Goal: Information Seeking & Learning: Check status

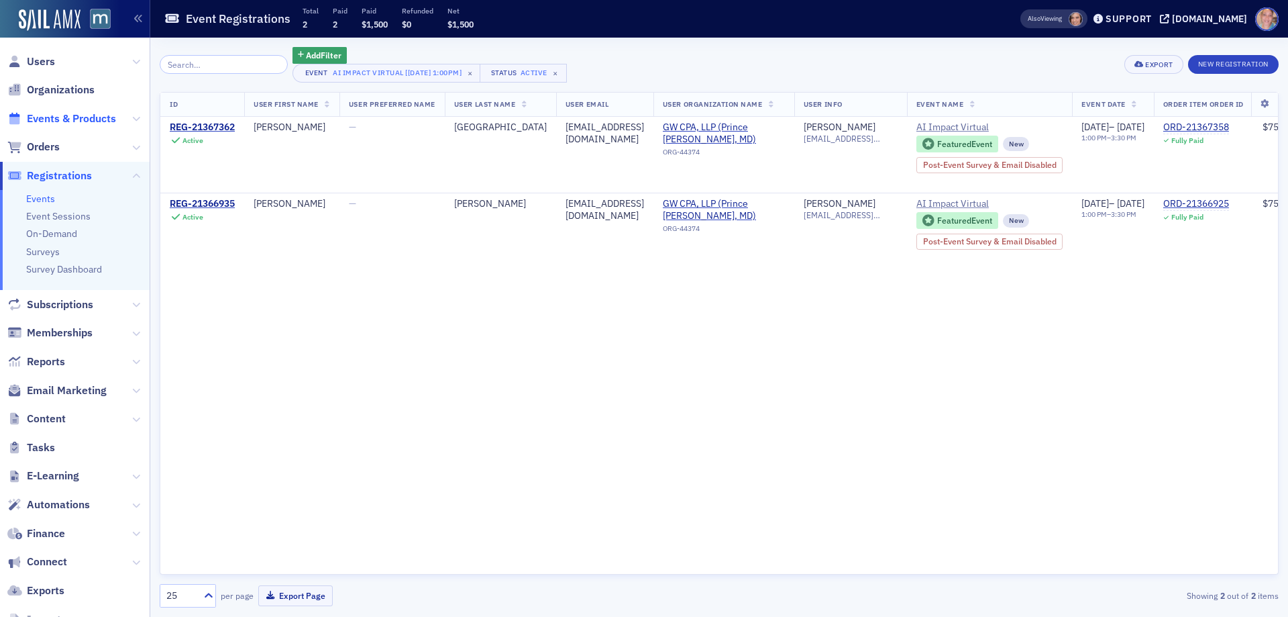
click at [56, 116] on span "Events & Products" at bounding box center [71, 118] width 89 height 15
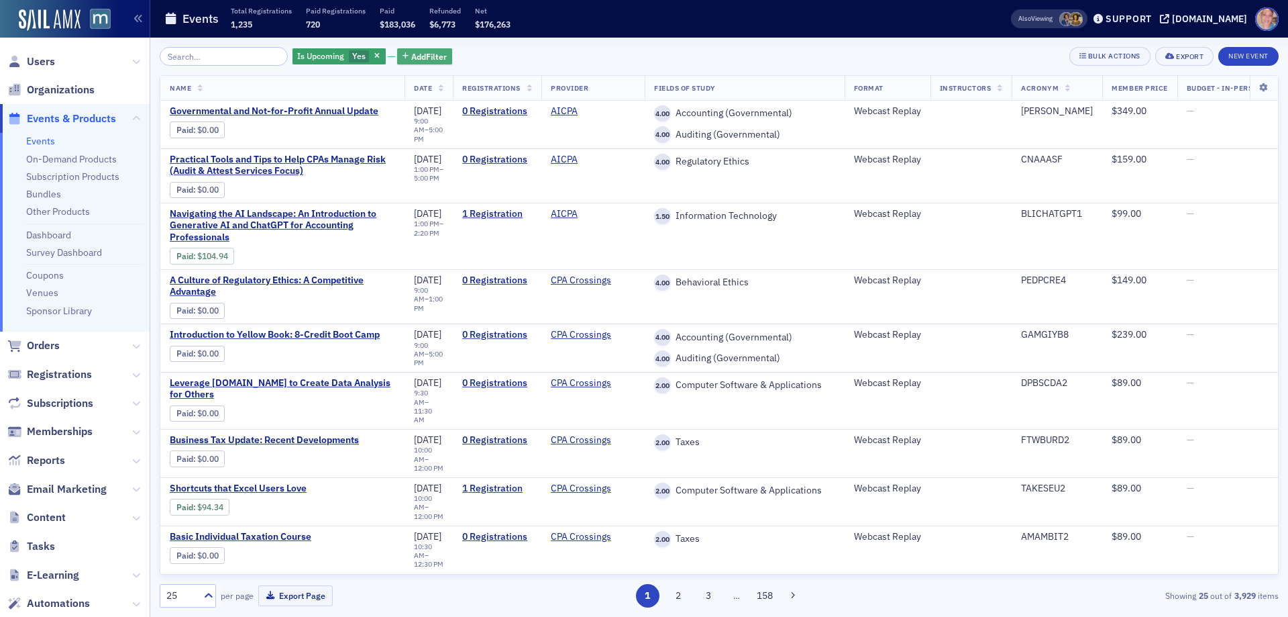
click at [414, 58] on span "Add Filter" at bounding box center [429, 56] width 36 height 12
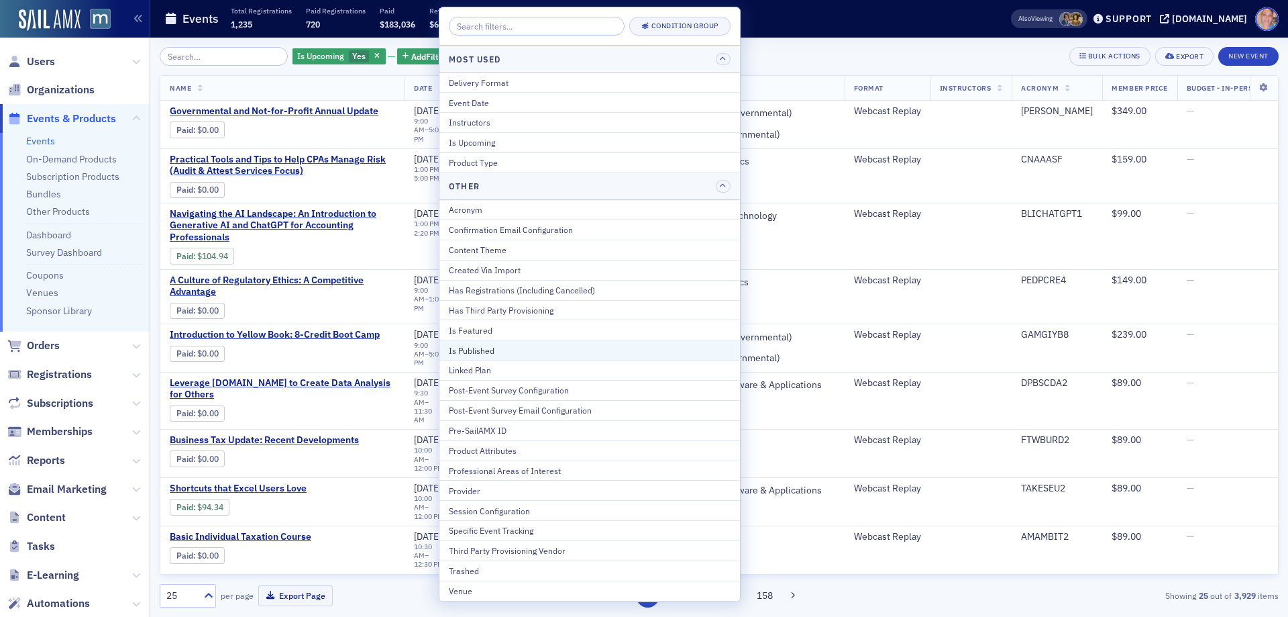
click at [496, 342] on button "Is Published" at bounding box center [590, 350] width 301 height 20
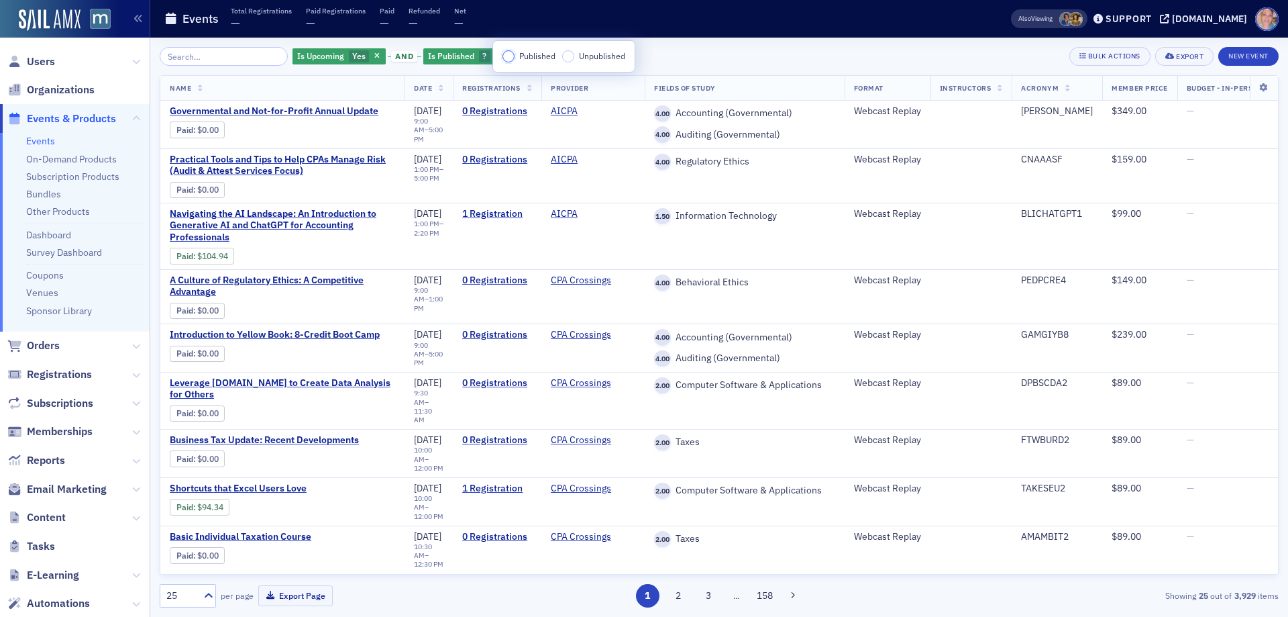
click at [509, 56] on input "Published" at bounding box center [509, 56] width 12 height 12
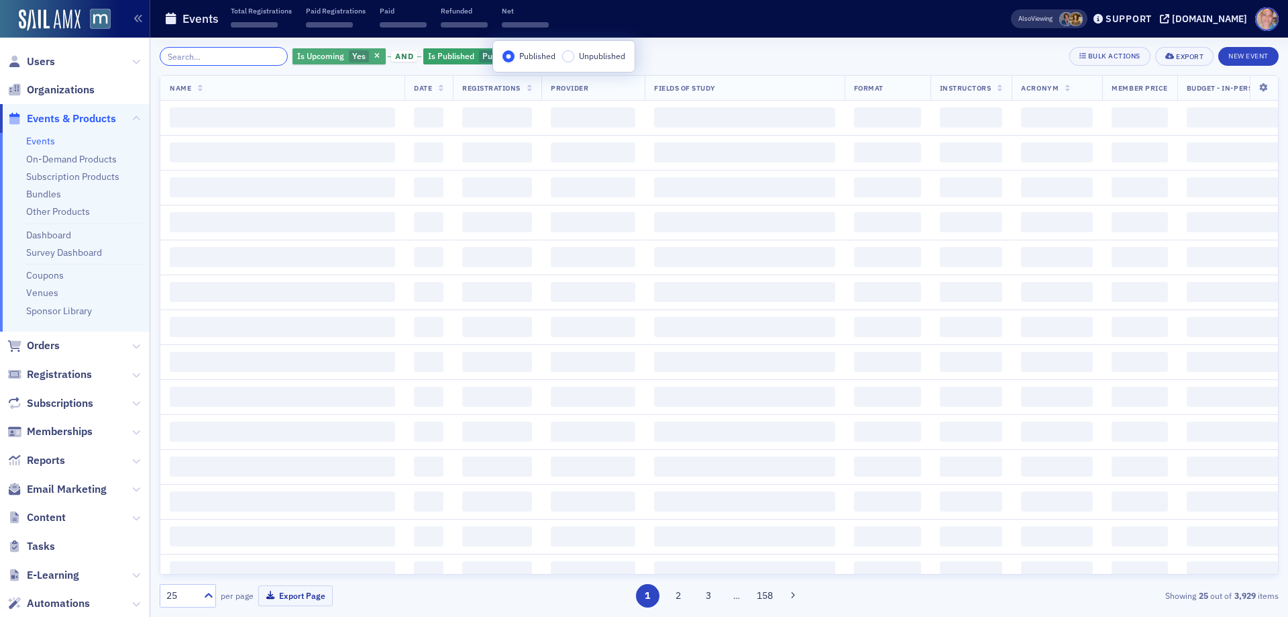
click at [240, 51] on input "search" at bounding box center [224, 56] width 128 height 19
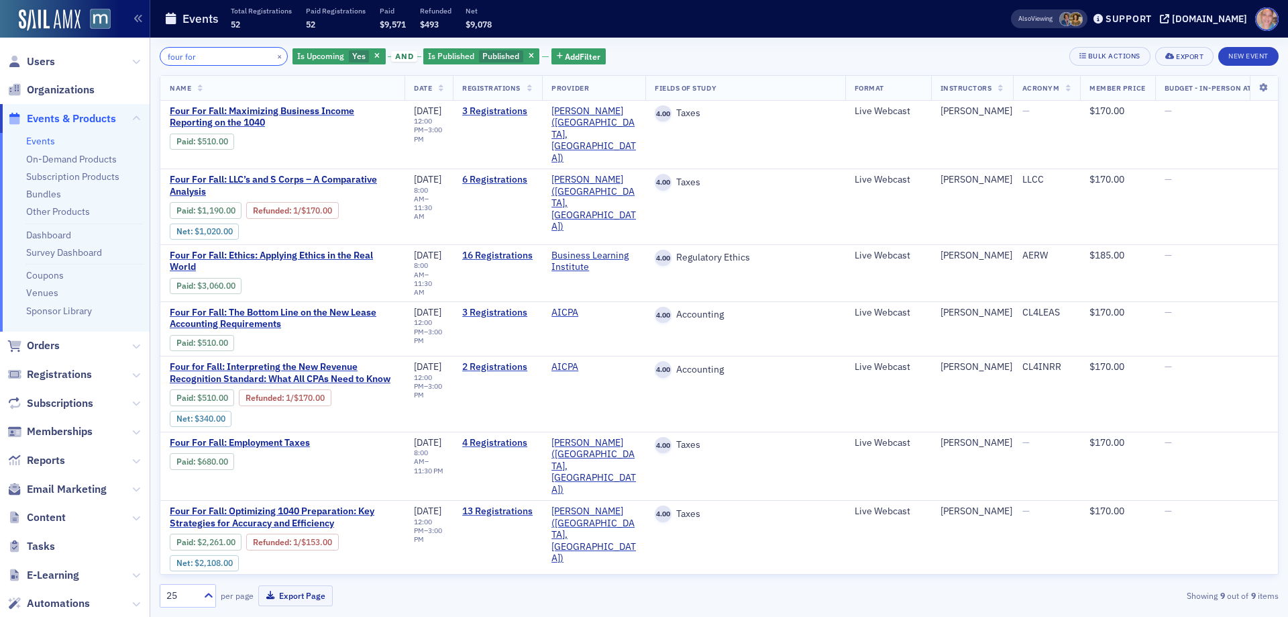
type input "four for"
click at [274, 56] on button "×" at bounding box center [280, 56] width 12 height 12
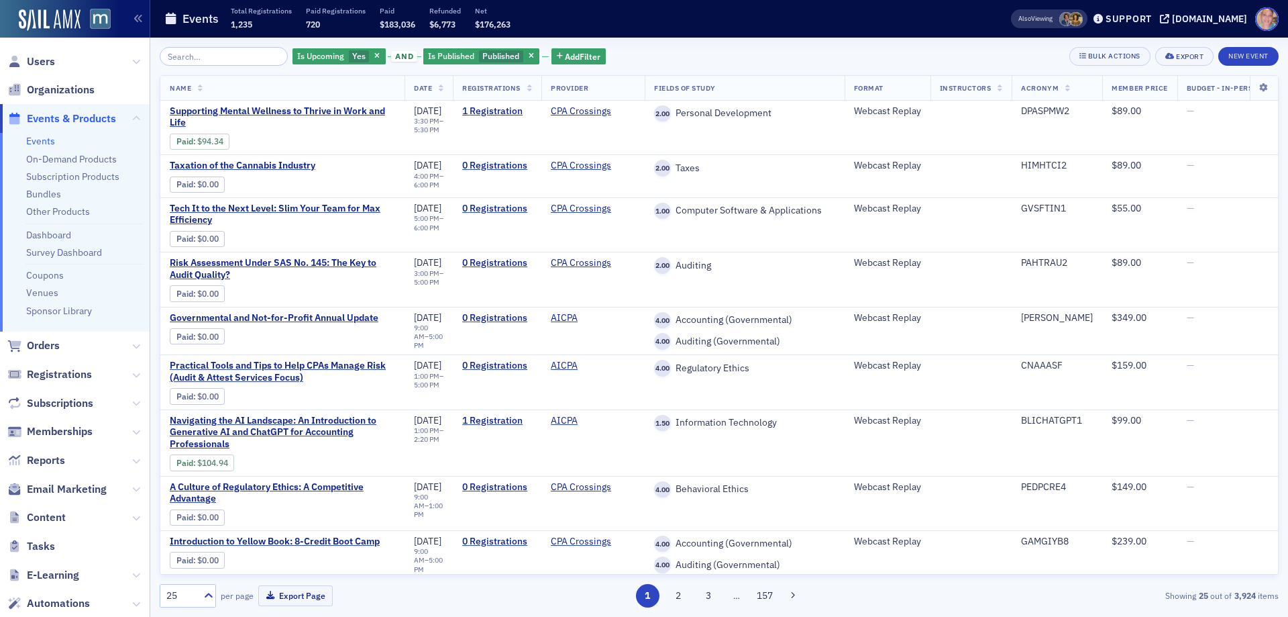
click at [207, 46] on div "Is Upcoming Yes and Is Published Published Add Filter Bulk Actions Export New E…" at bounding box center [719, 327] width 1119 height 579
click at [205, 54] on input "search" at bounding box center [224, 56] width 128 height 19
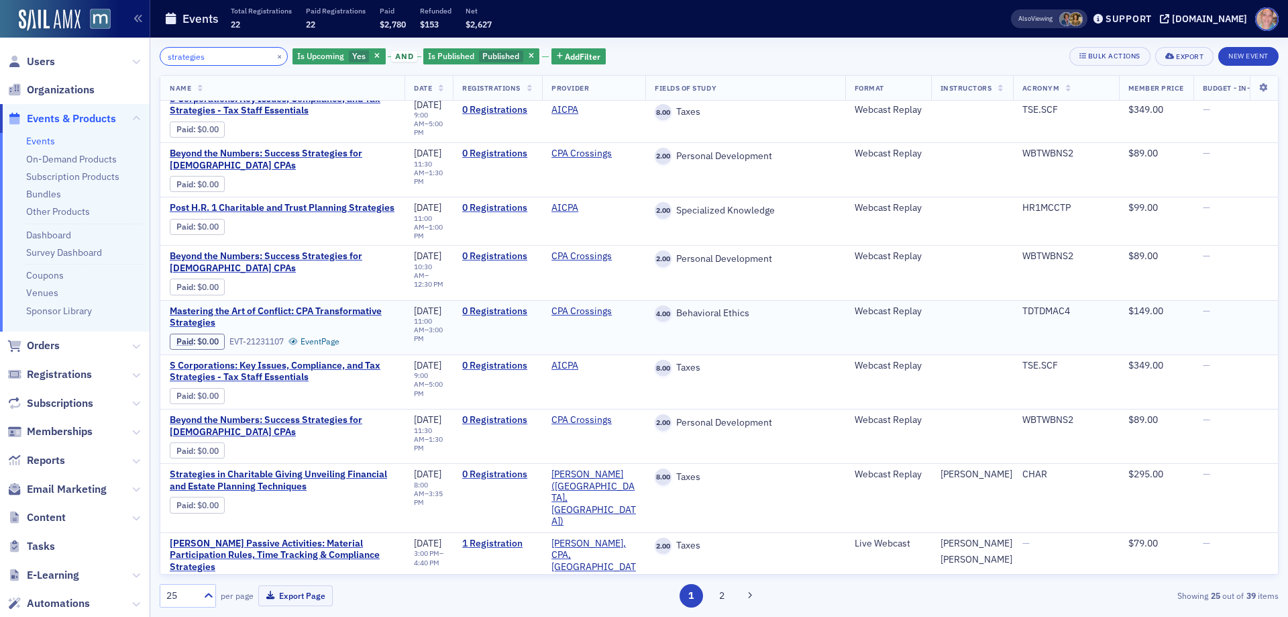
scroll to position [537, 0]
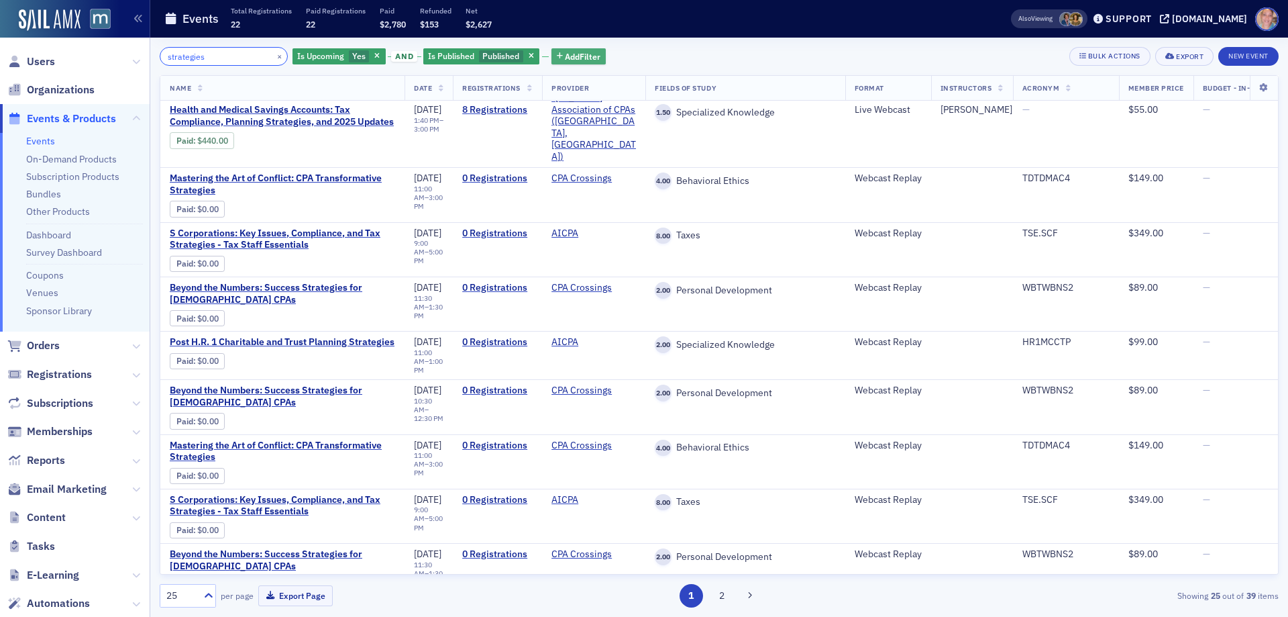
type input "strategies"
click at [566, 53] on span "Add Filter" at bounding box center [583, 56] width 36 height 12
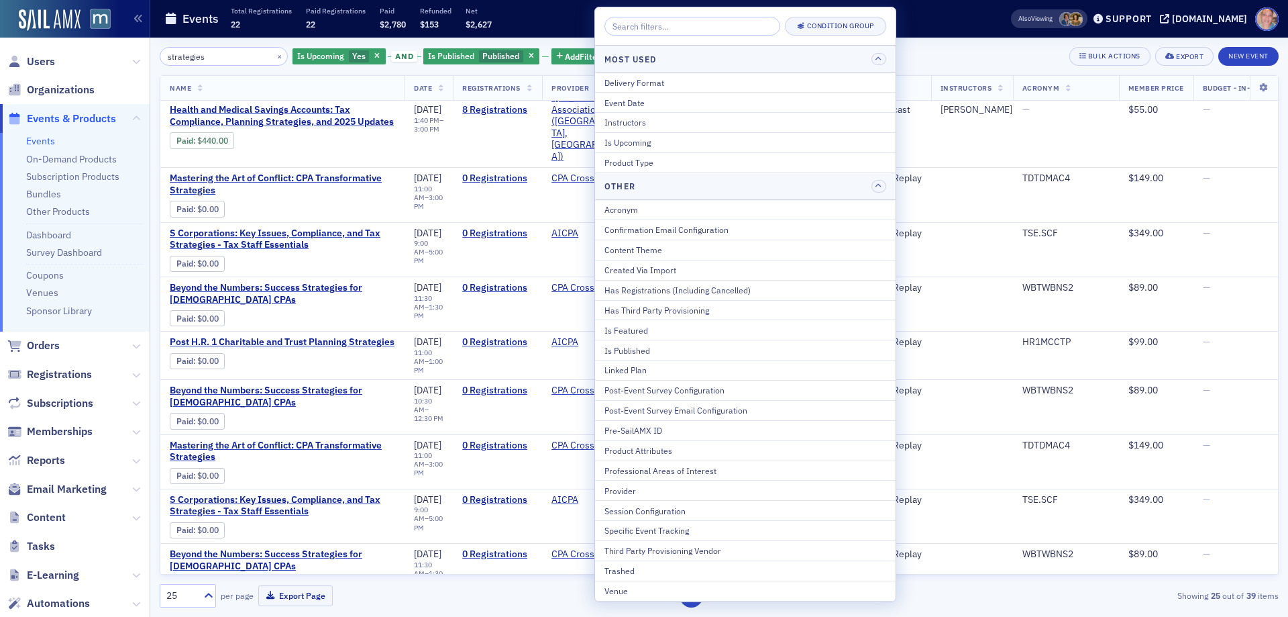
click at [642, 495] on div "Provider" at bounding box center [746, 490] width 282 height 12
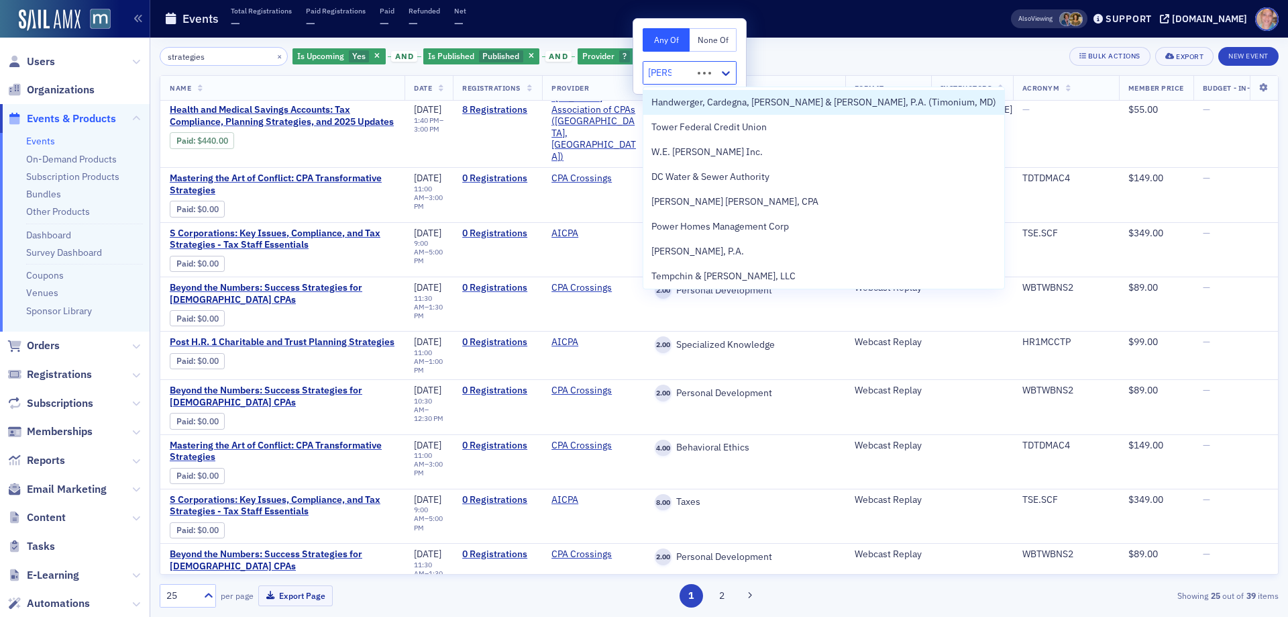
type input "werner"
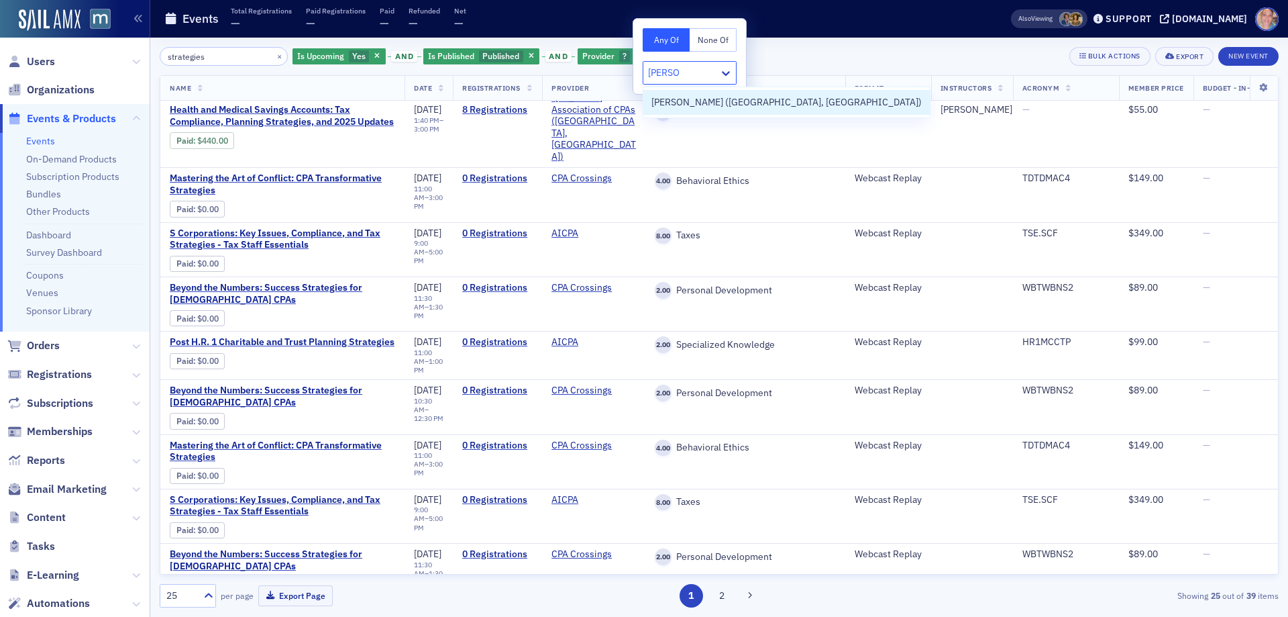
drag, startPoint x: 737, startPoint y: 104, endPoint x: 863, endPoint y: 58, distance: 134.4
click at [736, 103] on span "Werner-Rocca (Flourtown, PA)" at bounding box center [787, 102] width 270 height 14
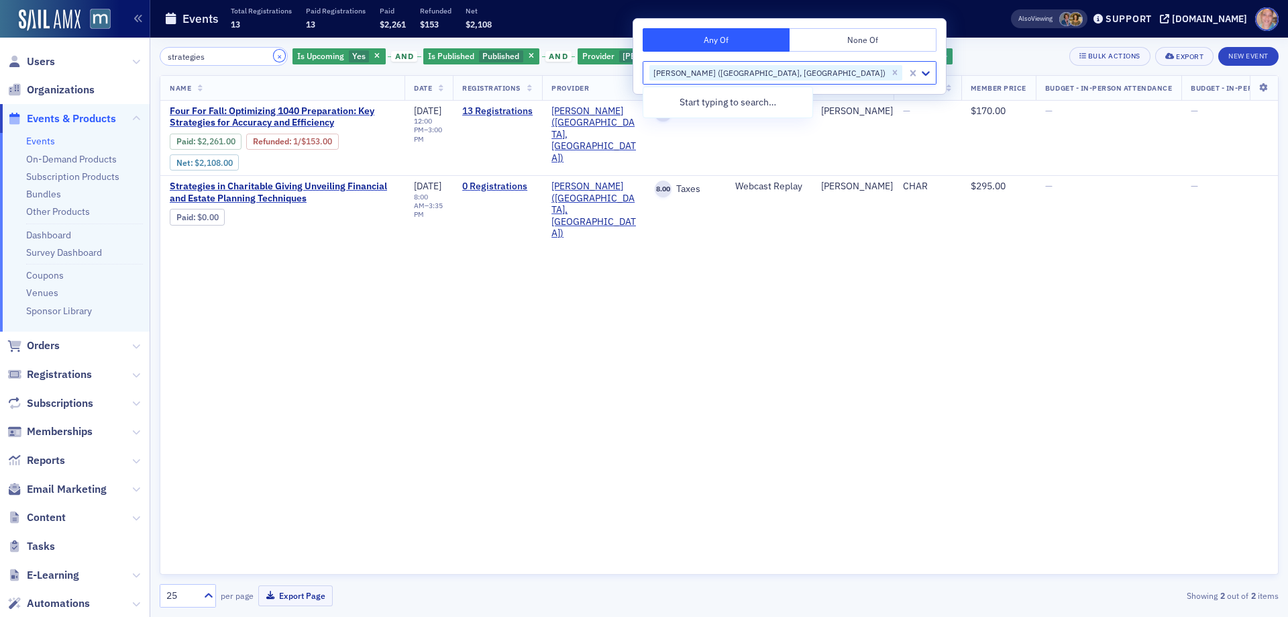
click at [274, 56] on button "×" at bounding box center [280, 56] width 12 height 12
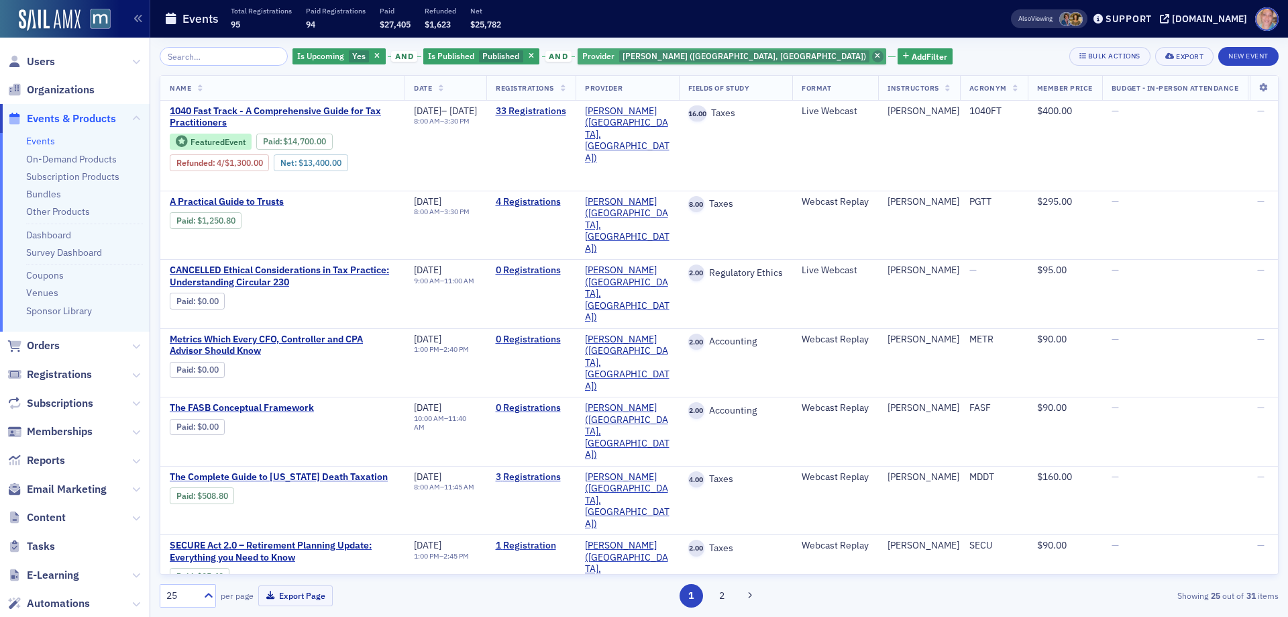
click at [875, 55] on icon "button" at bounding box center [877, 56] width 5 height 7
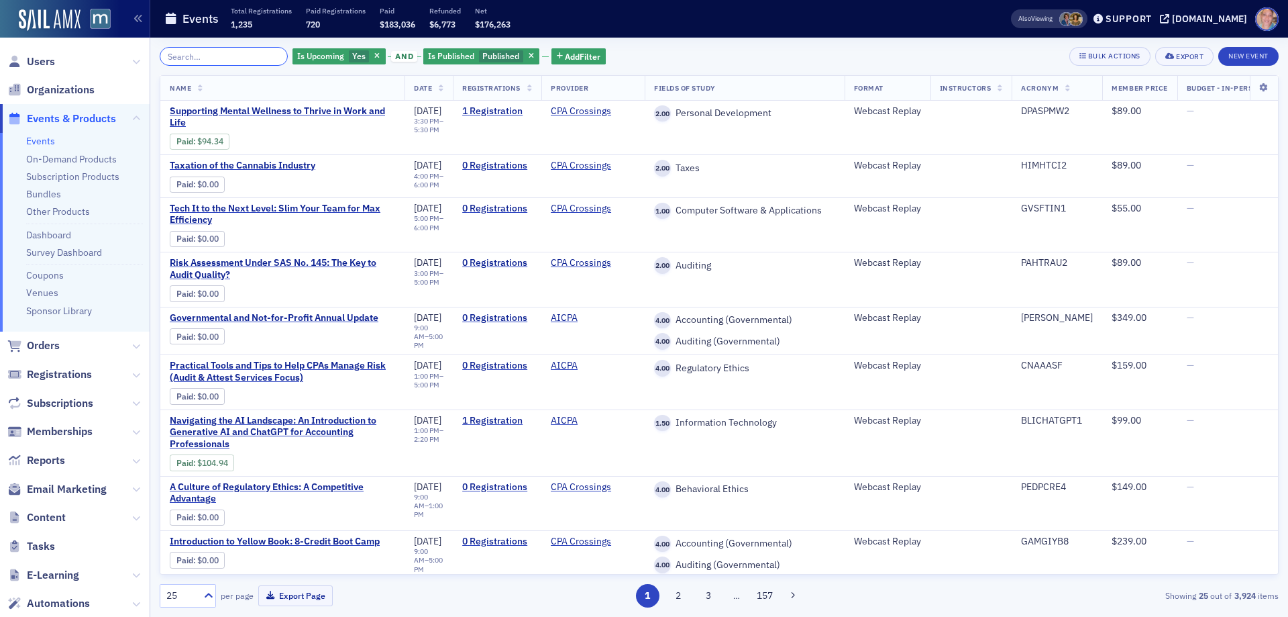
click at [215, 64] on input "search" at bounding box center [224, 56] width 128 height 19
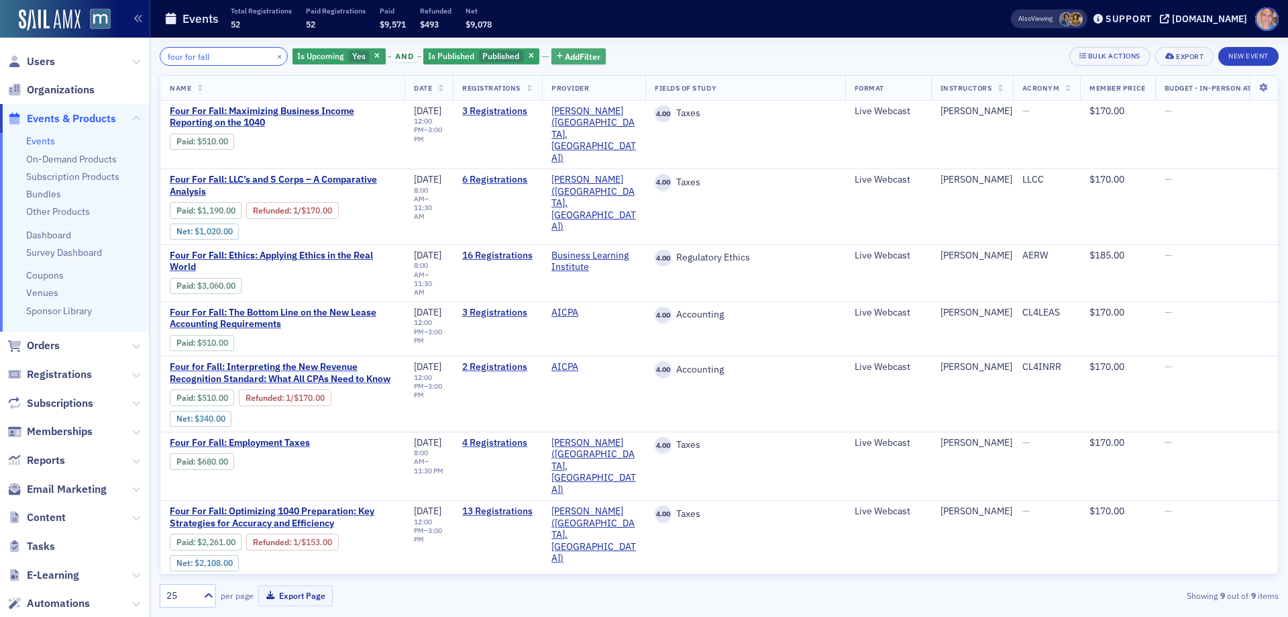
type input "four for fall"
click at [565, 56] on span "Add Filter" at bounding box center [583, 56] width 36 height 12
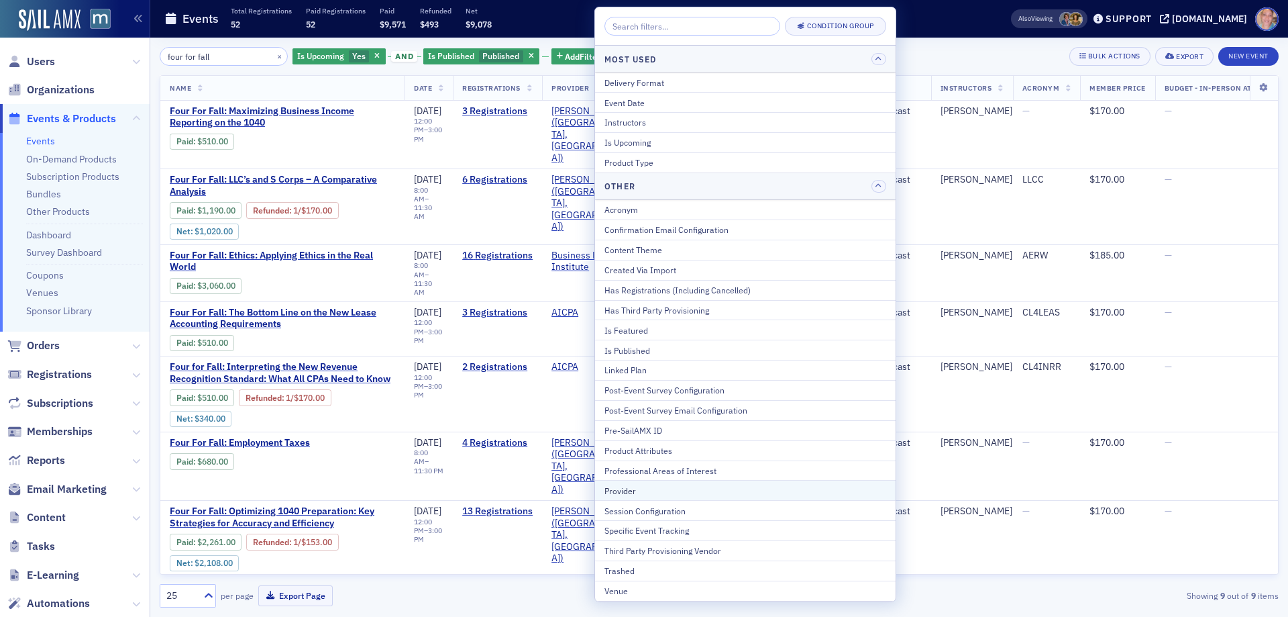
click at [626, 492] on div "Provider" at bounding box center [746, 490] width 282 height 12
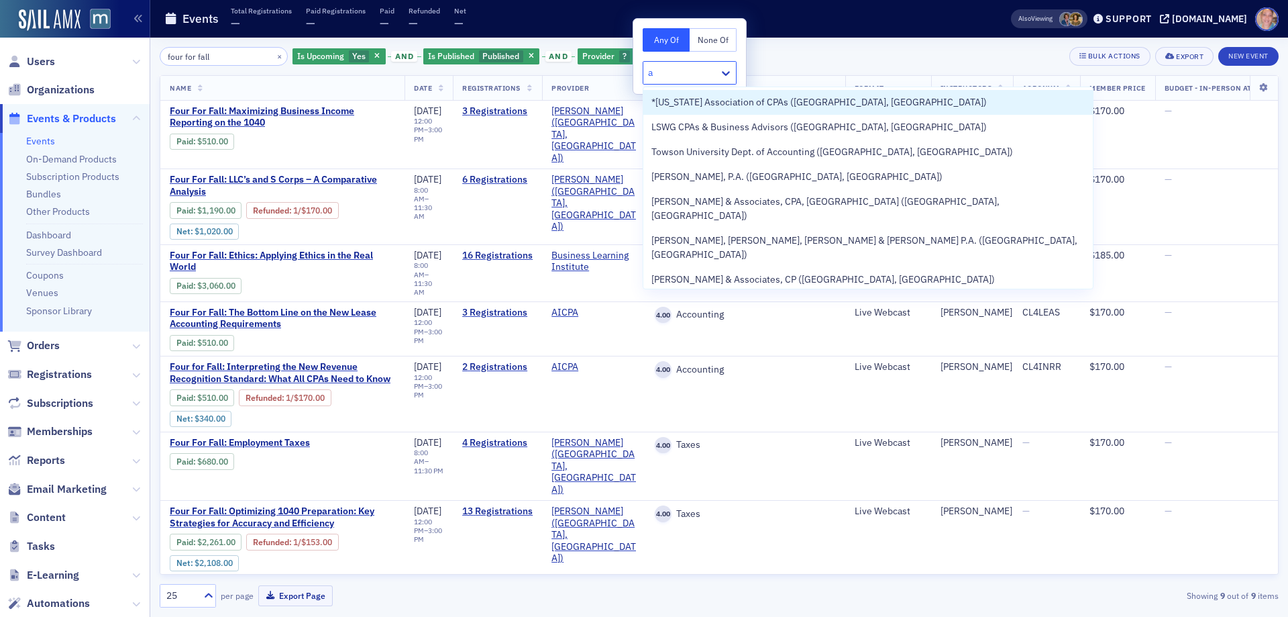
type input "ai"
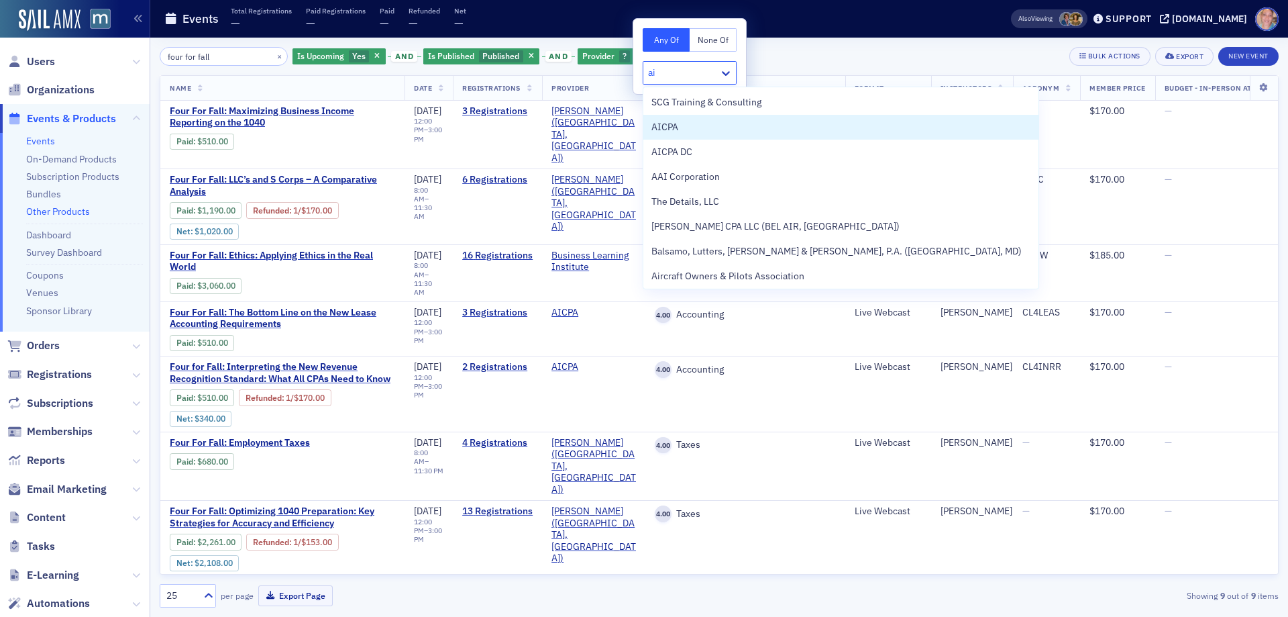
click at [683, 132] on div "AICPA" at bounding box center [841, 127] width 379 height 14
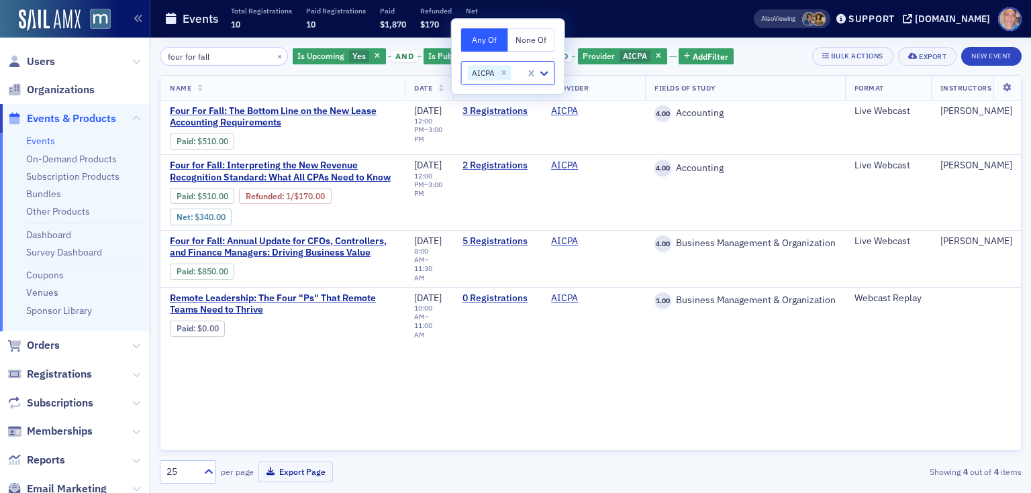
drag, startPoint x: 1288, startPoint y: 1, endPoint x: 768, endPoint y: 52, distance: 522.5
click at [768, 52] on div "four for fall × Is Upcoming Yes and Is Published Published and Provider AICPA A…" at bounding box center [591, 56] width 862 height 19
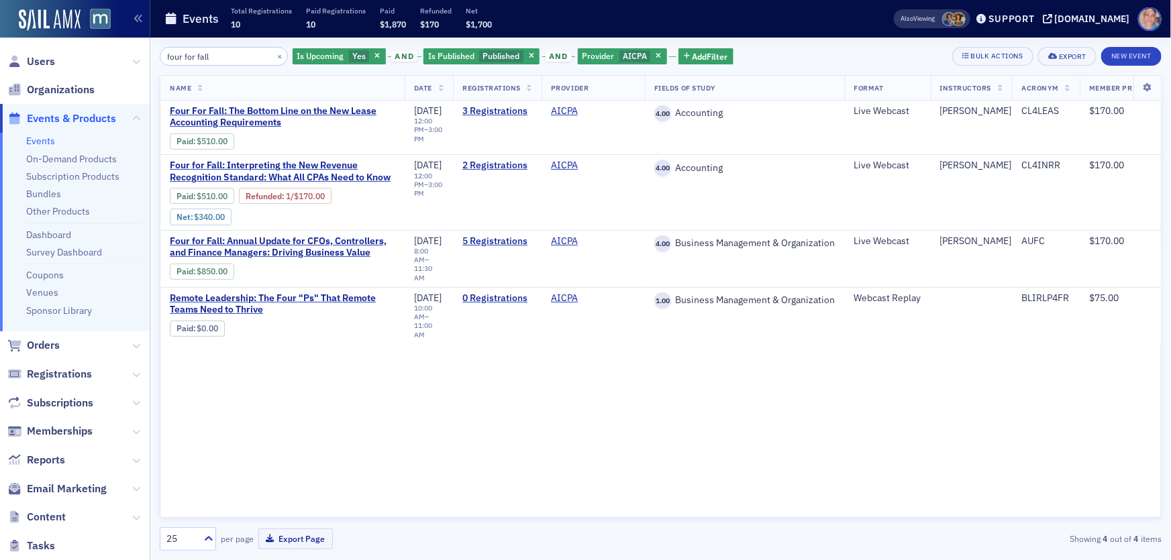
drag, startPoint x: 1028, startPoint y: 0, endPoint x: 790, endPoint y: 72, distance: 248.1
click at [790, 72] on div "four for fall × Is Upcoming Yes and Is Published Published and Provider AICPA A…" at bounding box center [661, 299] width 1002 height 504
click at [656, 55] on icon "button" at bounding box center [658, 56] width 5 height 7
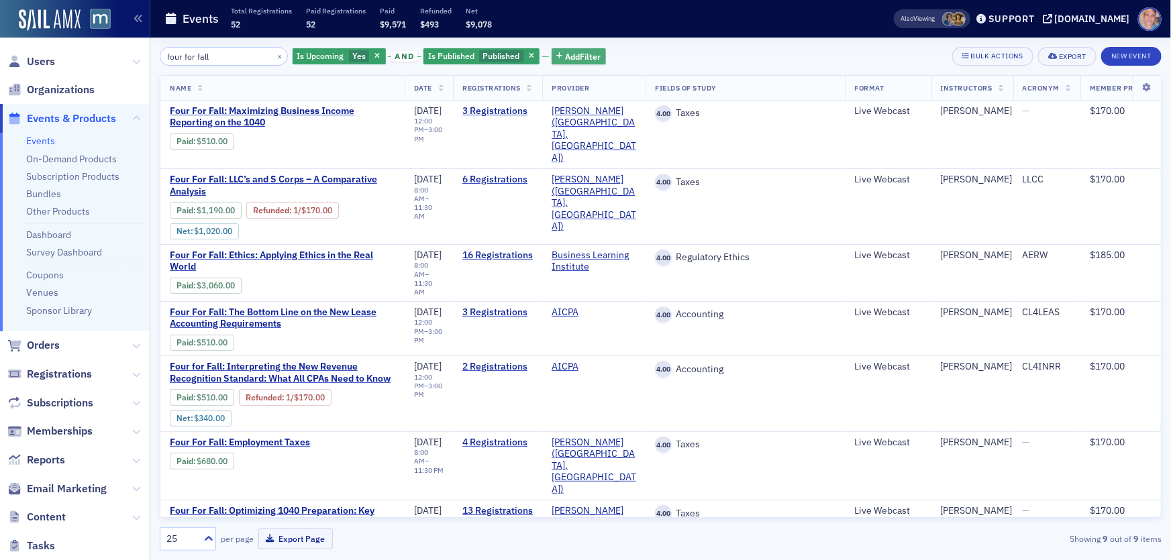
click at [570, 56] on span "Add Filter" at bounding box center [583, 56] width 36 height 12
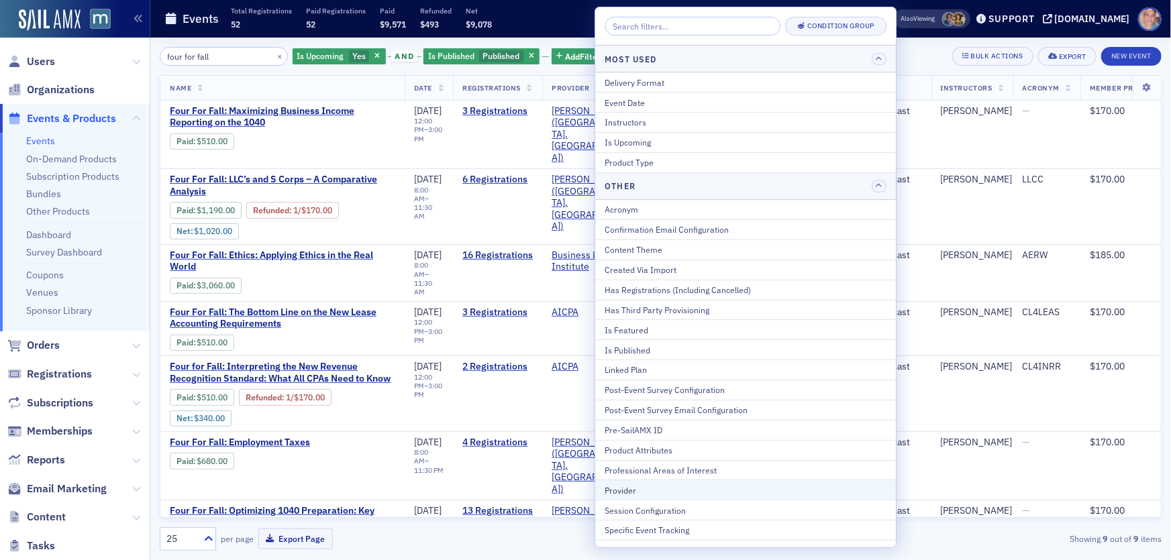
click at [657, 484] on div "Provider" at bounding box center [746, 490] width 282 height 12
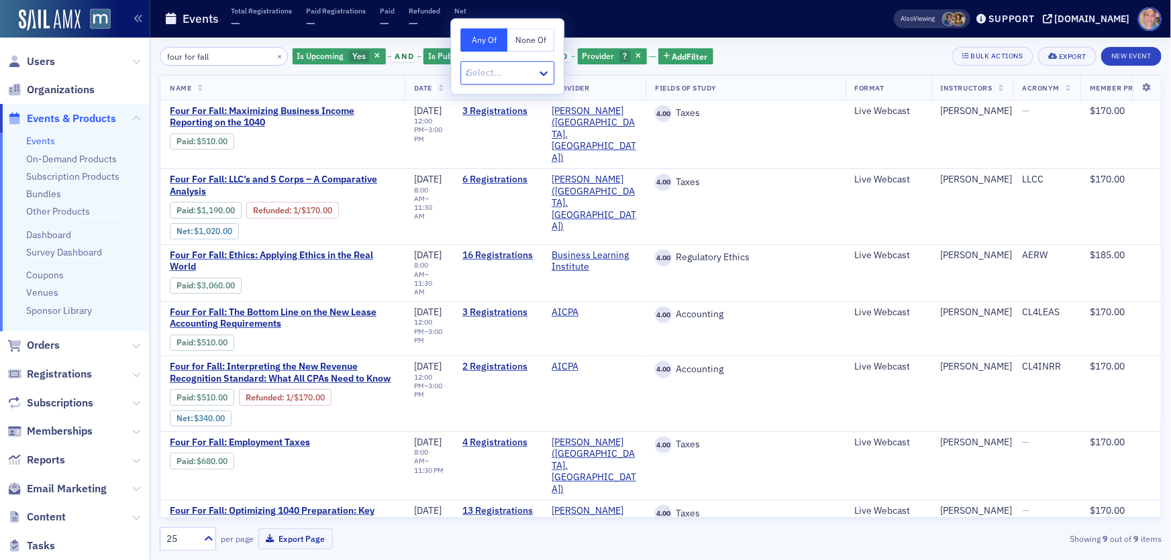
type input "aic"
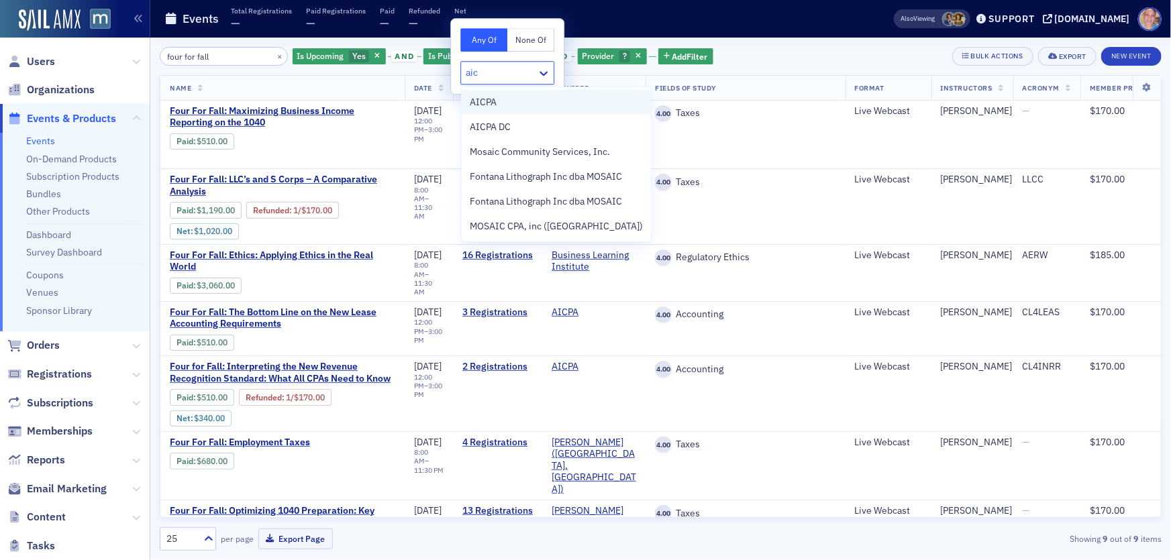
click at [552, 101] on div "AICPA" at bounding box center [556, 102] width 173 height 14
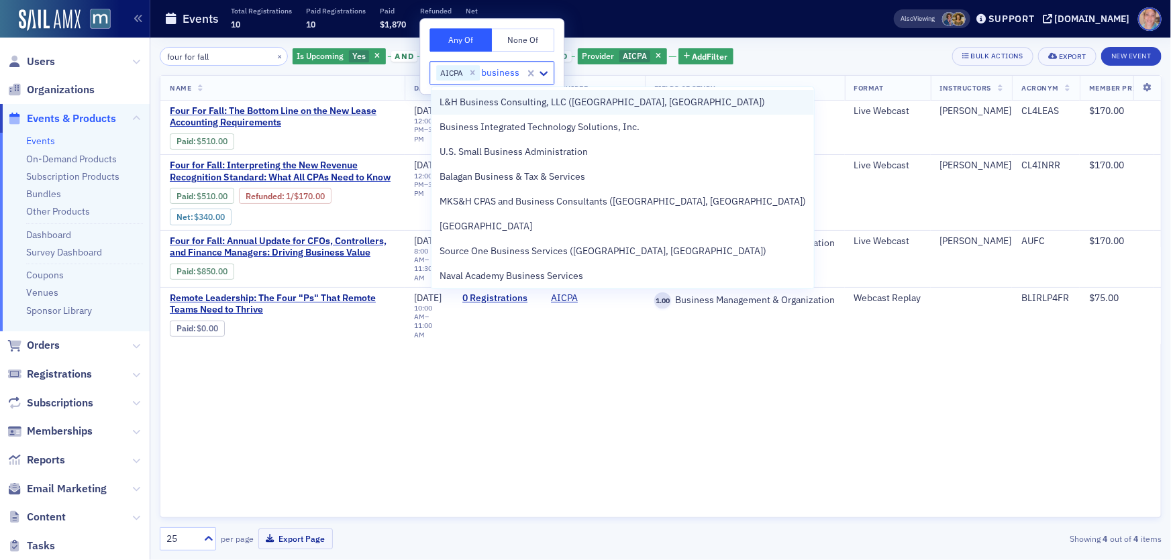
type input "business l"
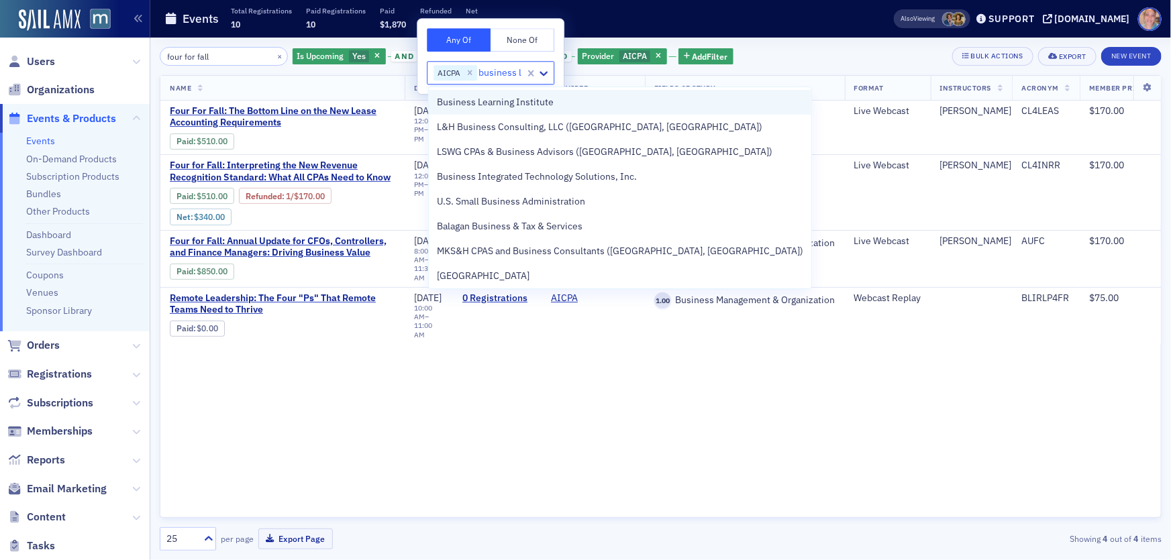
click at [534, 105] on span "Business Learning Institute" at bounding box center [495, 102] width 117 height 14
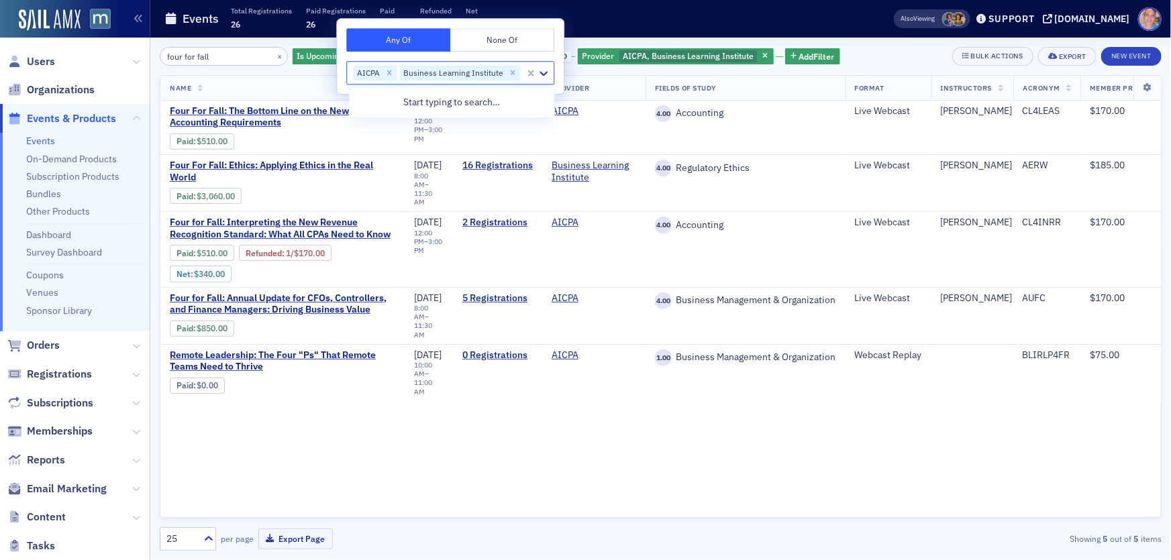
click at [859, 61] on div "four for fall × Is Upcoming Yes and Is Published Published and Provider AICPA, …" at bounding box center [661, 56] width 1002 height 19
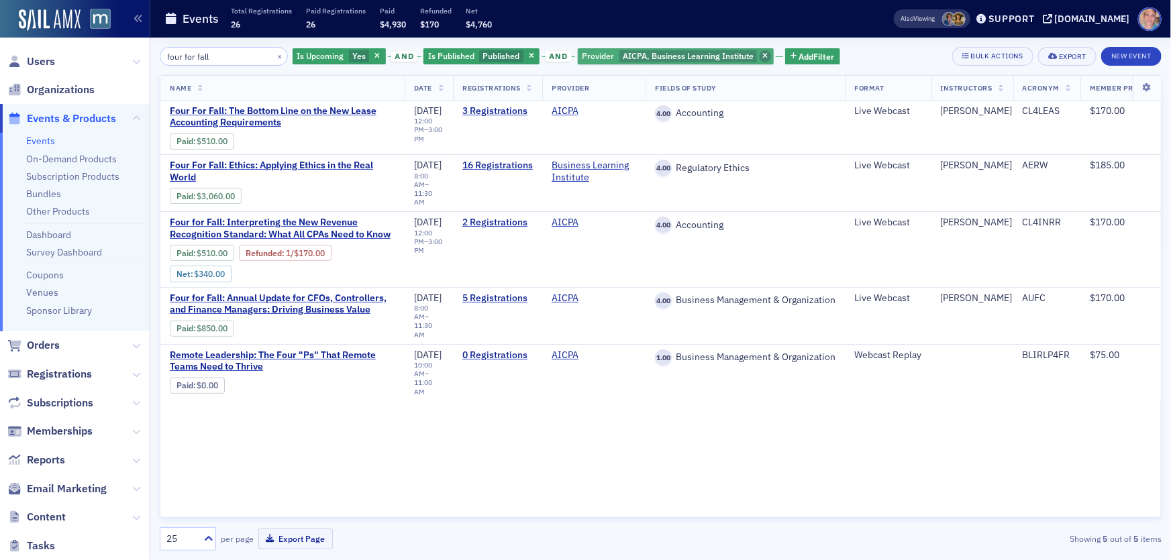
click at [760, 57] on span "button" at bounding box center [766, 56] width 12 height 12
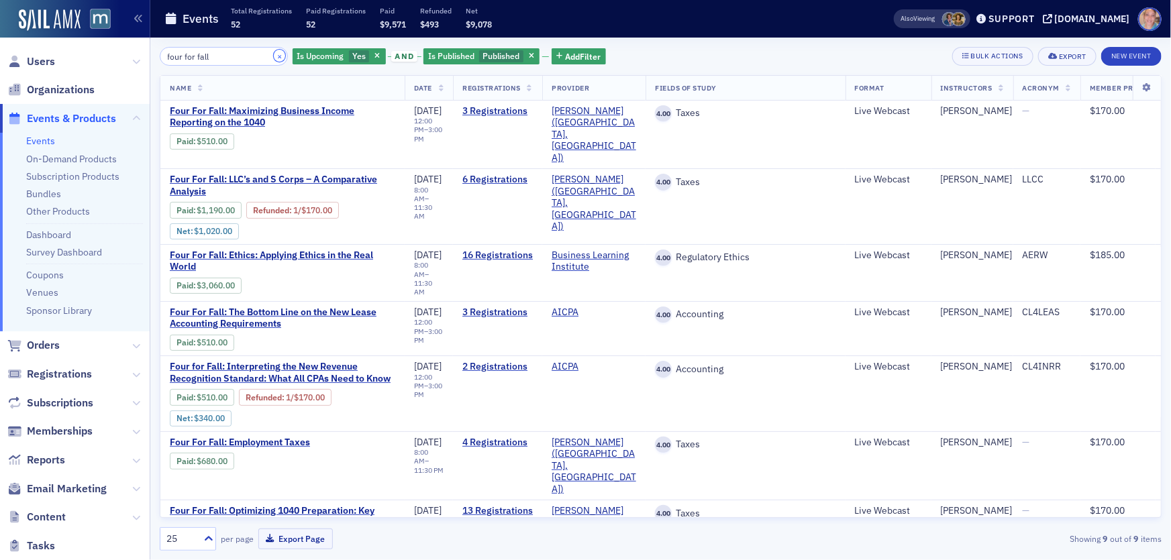
click at [274, 56] on button "×" at bounding box center [280, 56] width 12 height 12
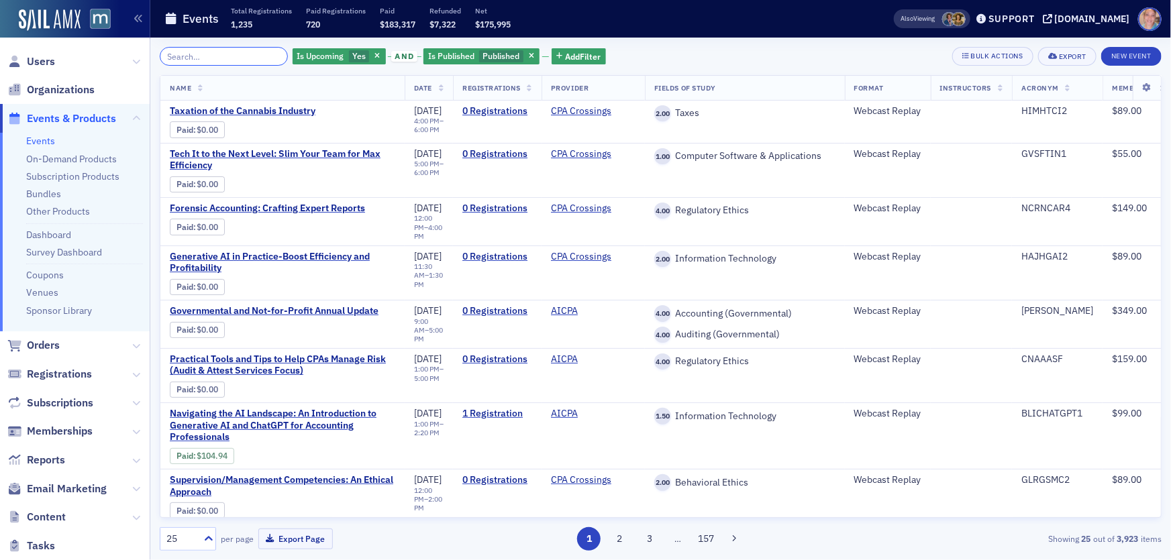
click at [216, 55] on input "search" at bounding box center [224, 56] width 128 height 19
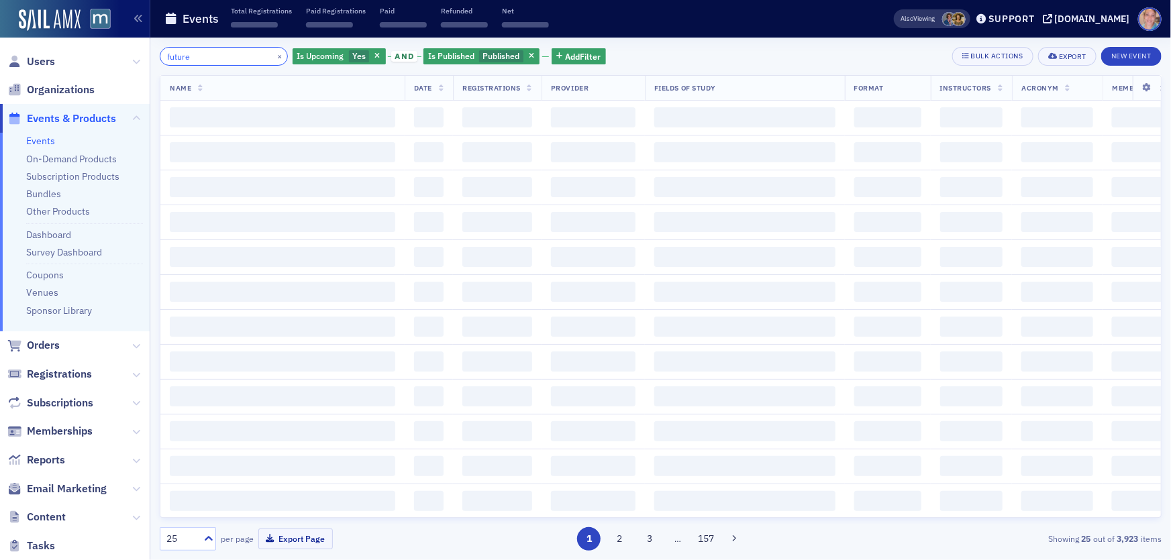
type input "future"
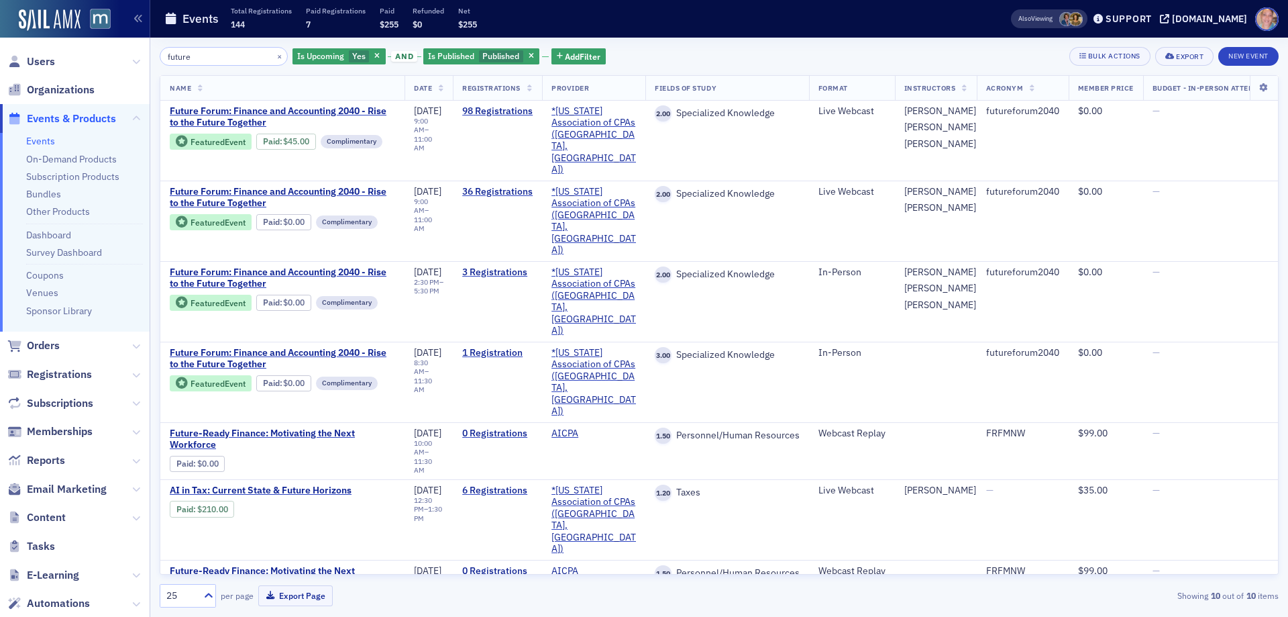
drag, startPoint x: 659, startPoint y: 7, endPoint x: 726, endPoint y: 52, distance: 80.8
click at [726, 52] on div "future × Is Upcoming Yes and Is Published Published Add Filter Bulk Actions Exp…" at bounding box center [719, 56] width 1119 height 19
click at [533, 107] on link "98 Registrations" at bounding box center [497, 111] width 70 height 12
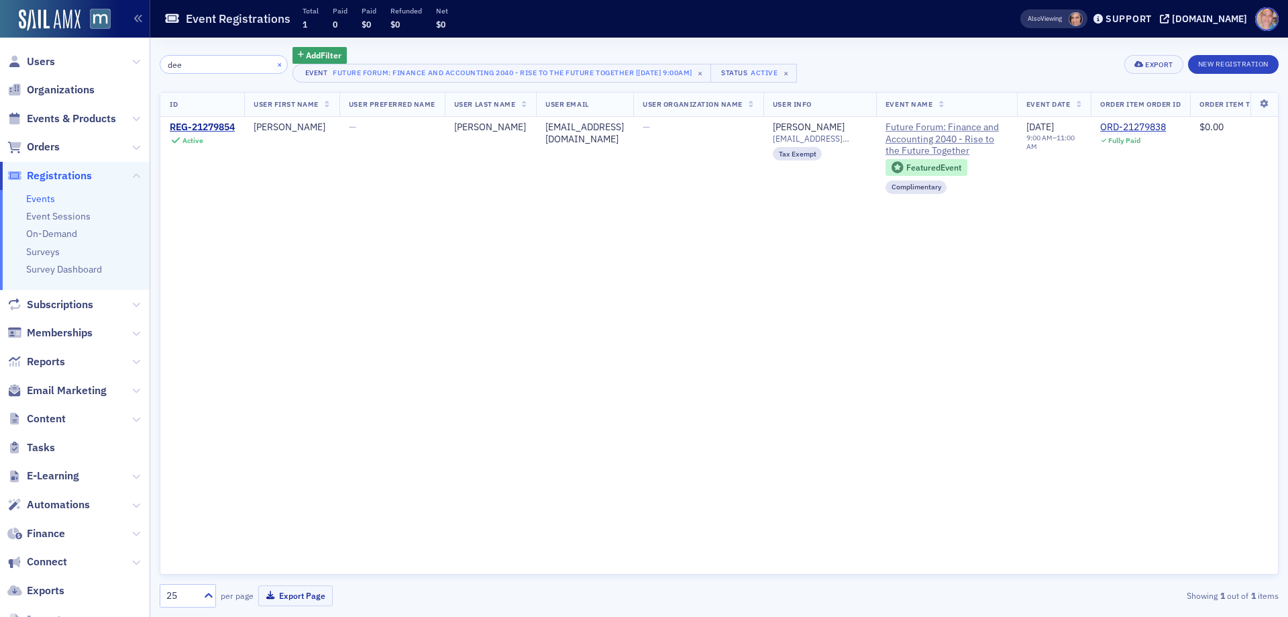
type input "dee"
click at [274, 66] on button "×" at bounding box center [280, 64] width 12 height 12
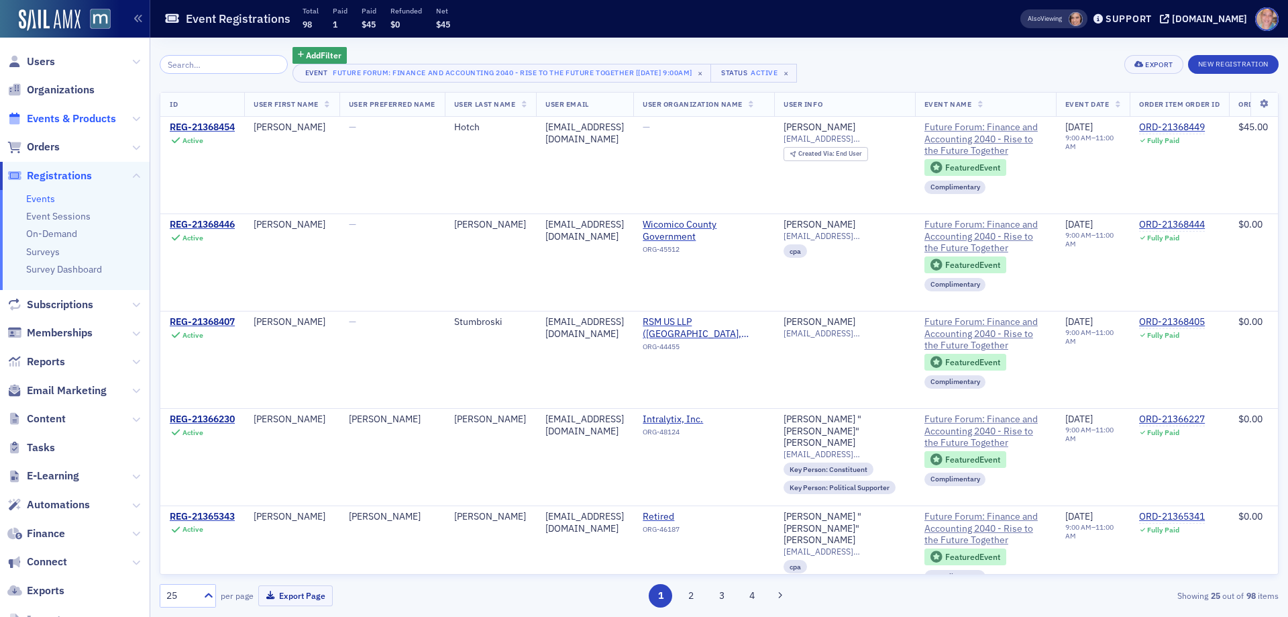
click at [59, 116] on span "Events & Products" at bounding box center [71, 118] width 89 height 15
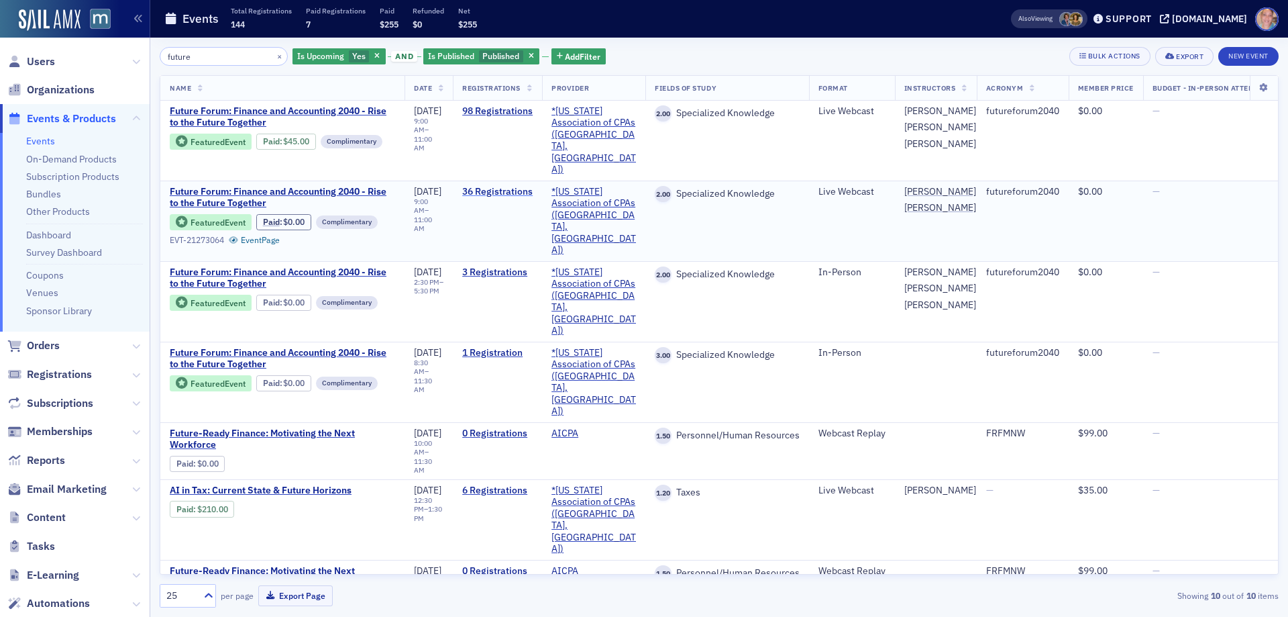
click at [499, 186] on link "36 Registrations" at bounding box center [497, 192] width 70 height 12
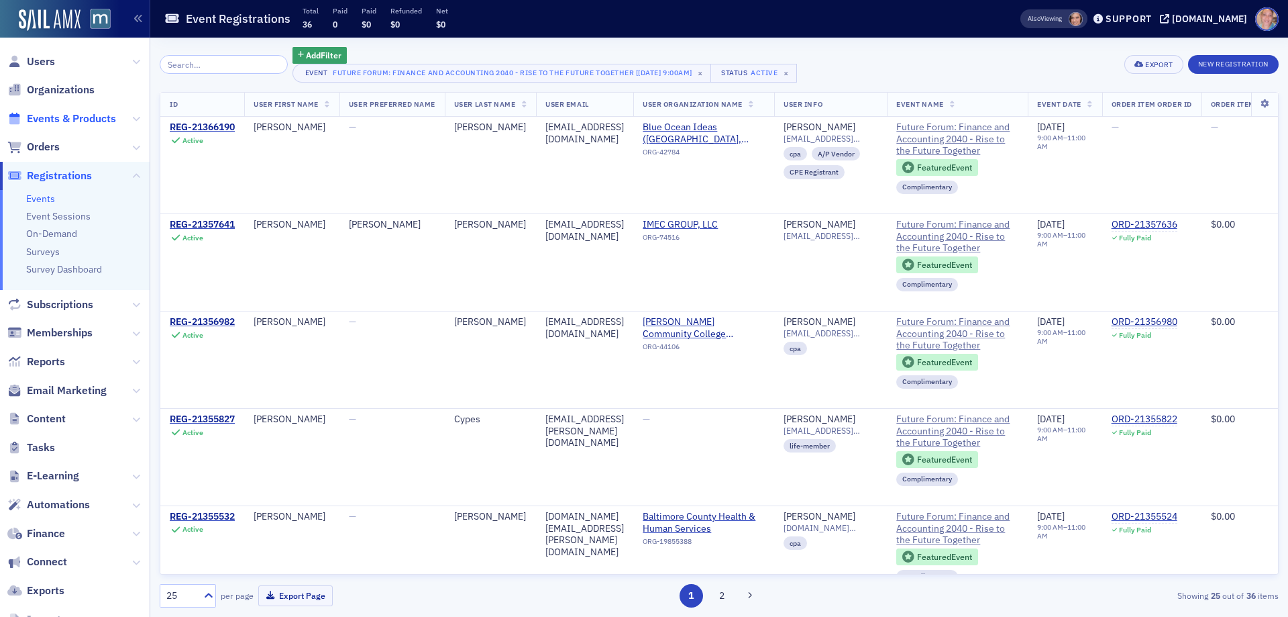
click at [54, 118] on span "Events & Products" at bounding box center [71, 118] width 89 height 15
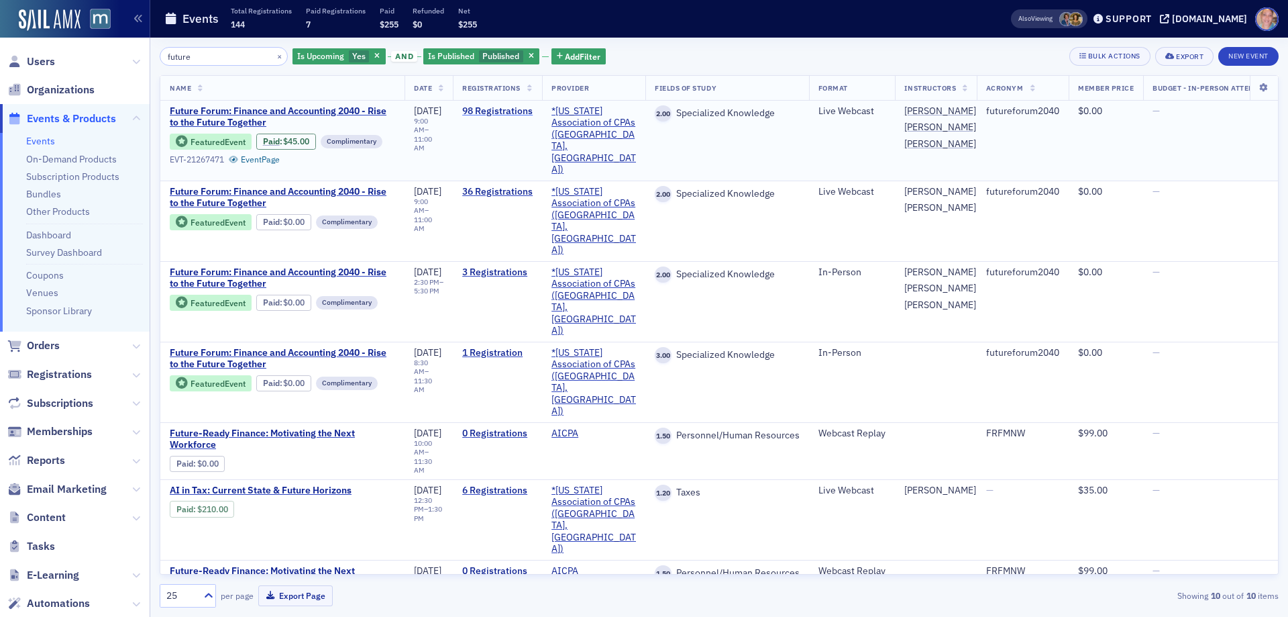
click at [512, 115] on link "98 Registrations" at bounding box center [497, 111] width 70 height 12
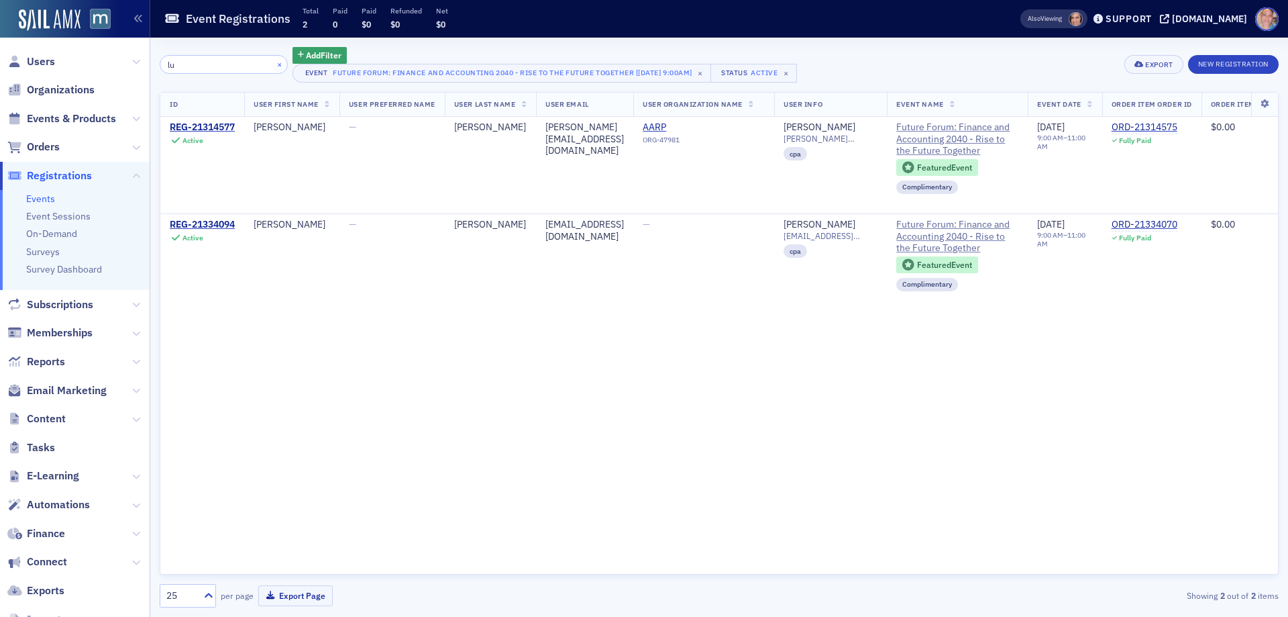
type input "lu"
click at [274, 65] on button "×" at bounding box center [280, 64] width 12 height 12
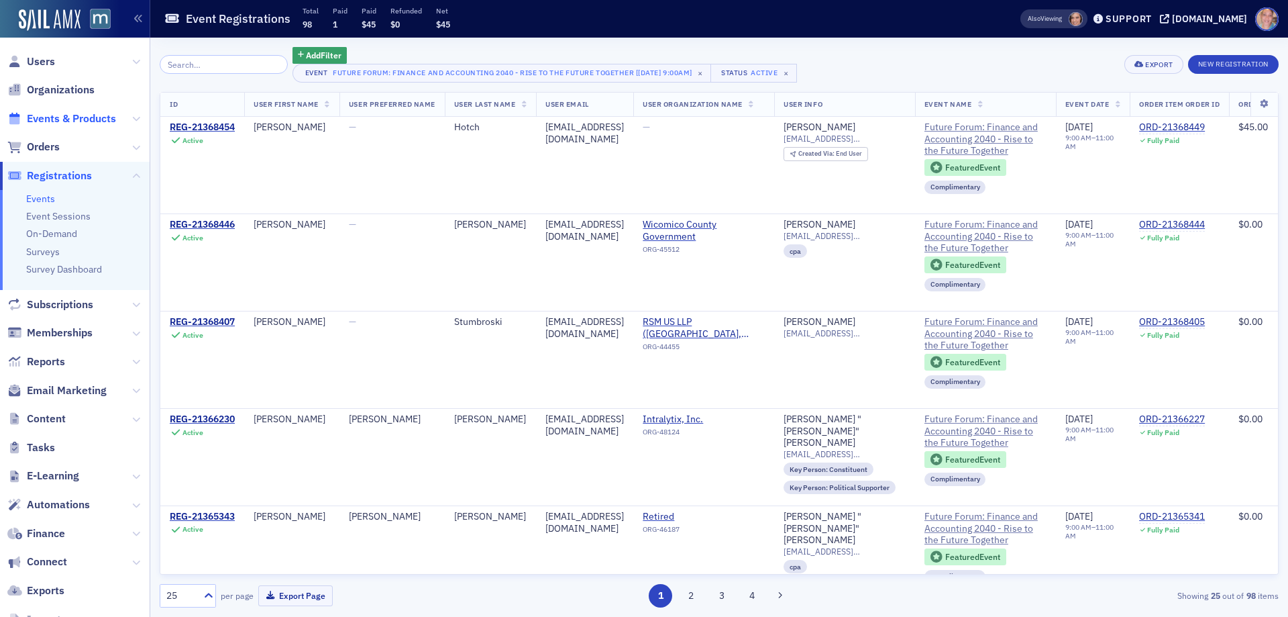
click at [79, 115] on span "Events & Products" at bounding box center [71, 118] width 89 height 15
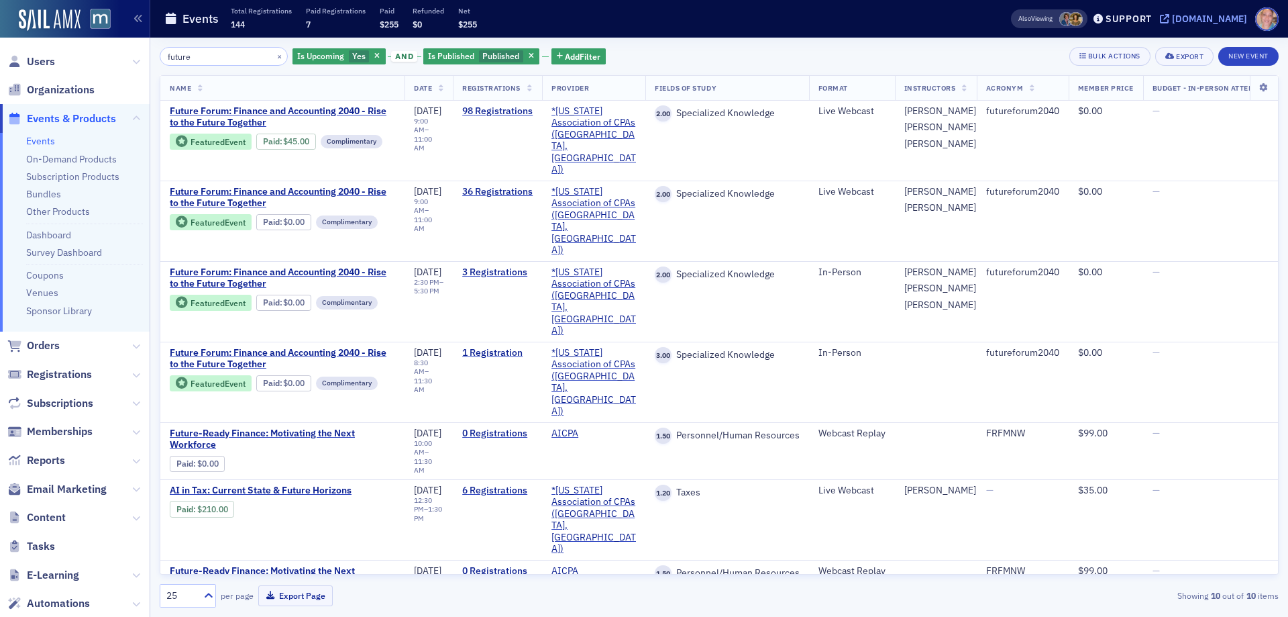
click at [1212, 19] on div "[DOMAIN_NAME]" at bounding box center [1209, 19] width 75 height 12
click at [1224, 16] on div "[DOMAIN_NAME]" at bounding box center [1209, 19] width 75 height 12
click at [274, 56] on button "×" at bounding box center [280, 56] width 12 height 12
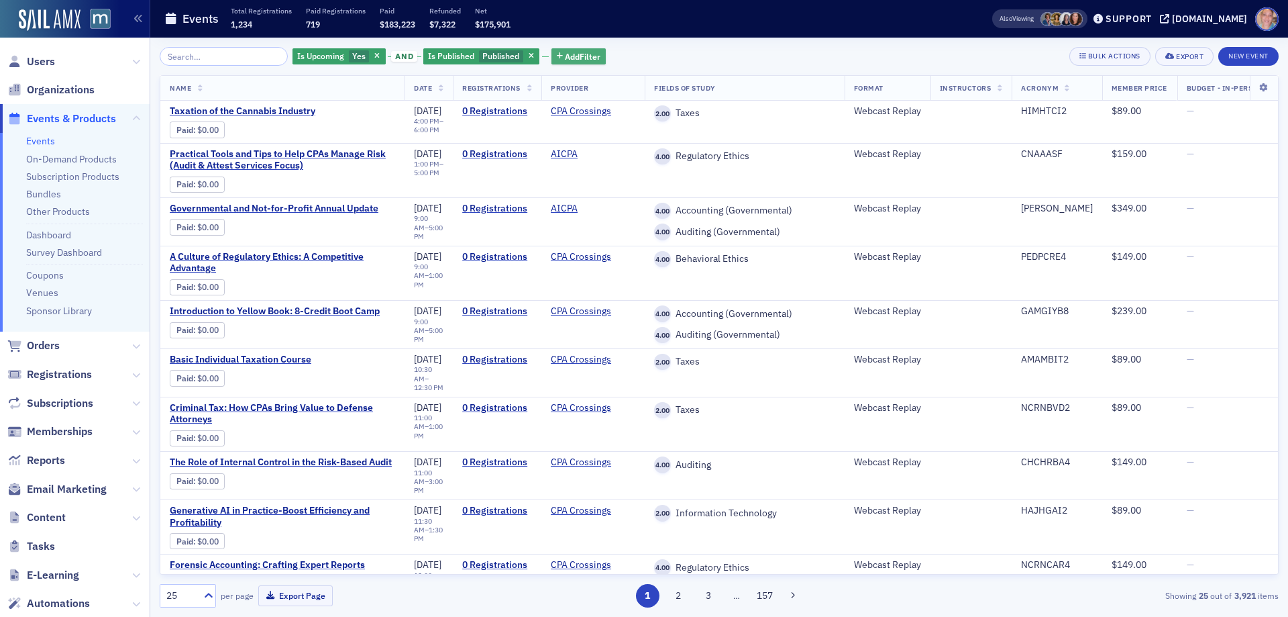
click at [565, 58] on span "Add Filter" at bounding box center [583, 56] width 36 height 12
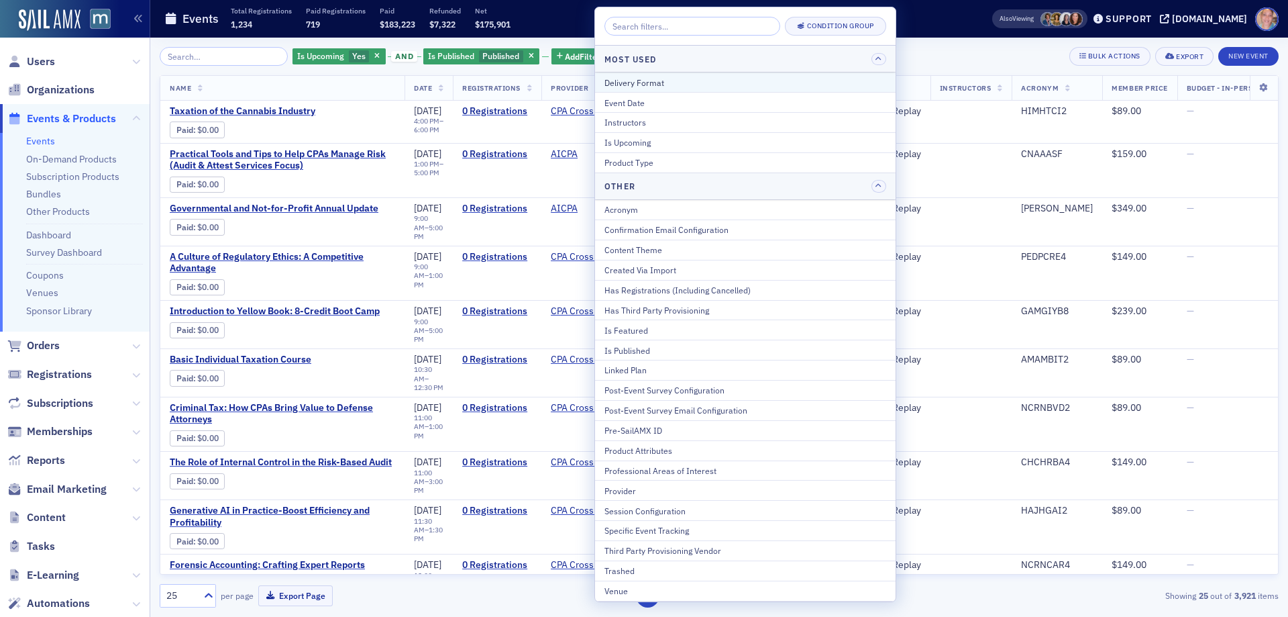
click at [628, 78] on div "Delivery Format" at bounding box center [746, 82] width 282 height 12
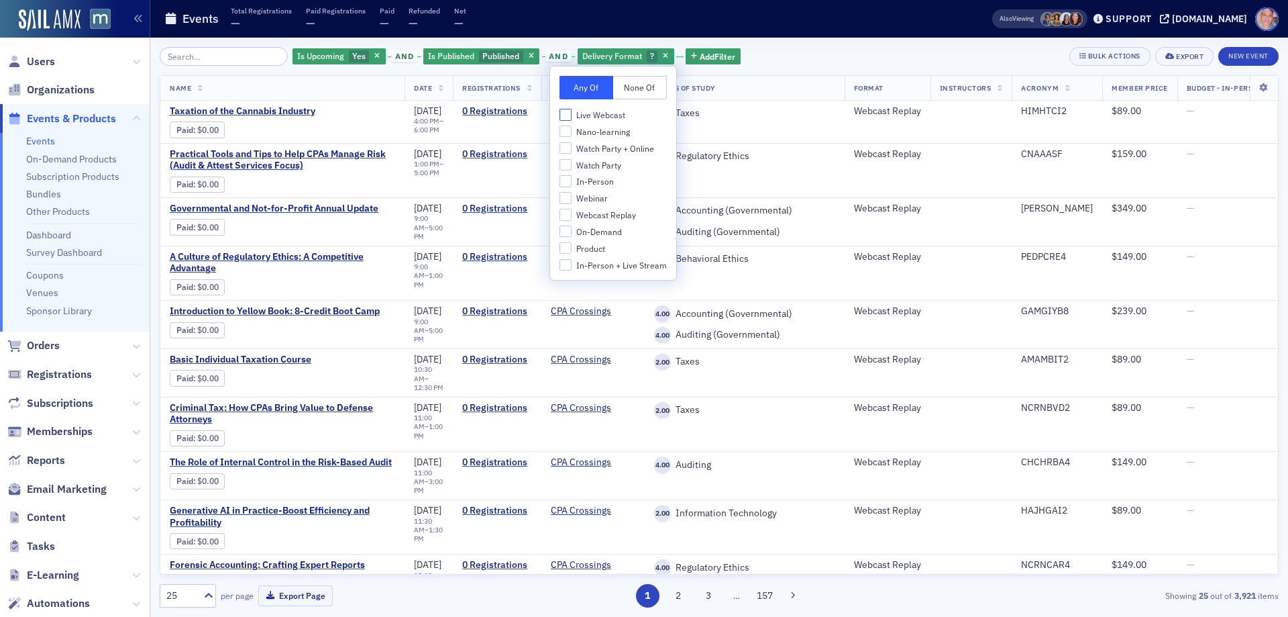
click at [560, 116] on input "Live Webcast" at bounding box center [566, 115] width 12 height 12
checkbox input "true"
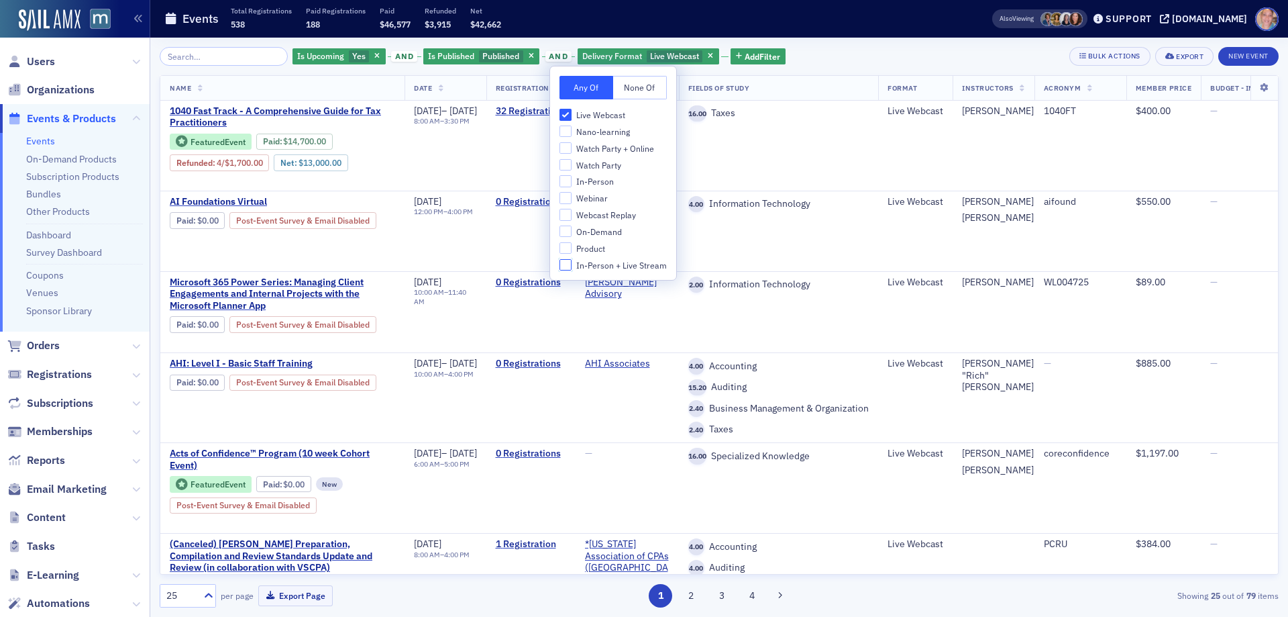
drag, startPoint x: 567, startPoint y: 264, endPoint x: 562, endPoint y: 185, distance: 78.6
click at [566, 263] on input "In-Person + Live Stream" at bounding box center [566, 265] width 12 height 12
checkbox input "true"
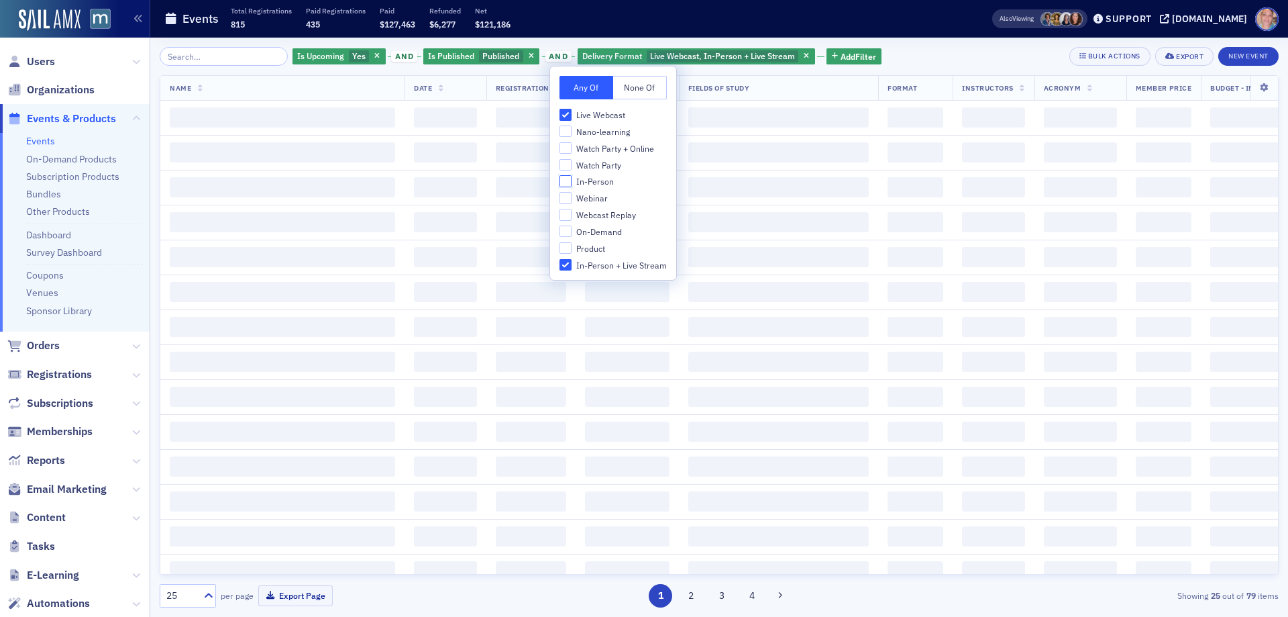
click at [562, 185] on input "In-Person" at bounding box center [566, 181] width 12 height 12
checkbox input "true"
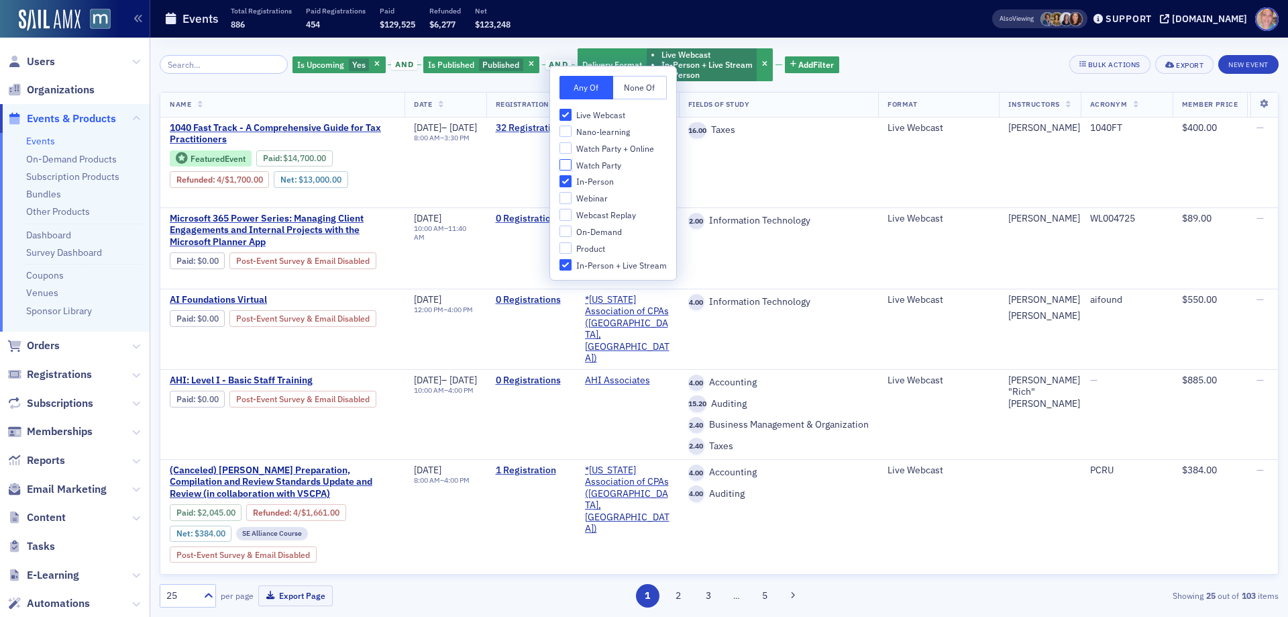
click at [567, 165] on input "Watch Party" at bounding box center [566, 165] width 12 height 12
checkbox input "true"
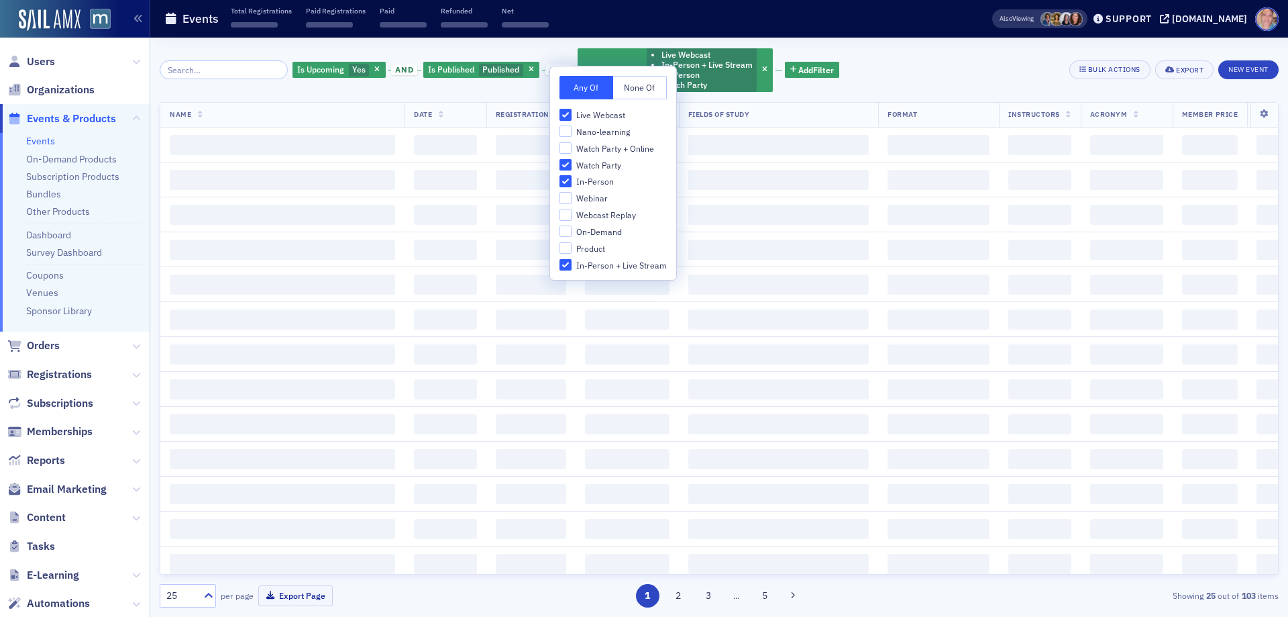
click at [862, 62] on div "Is Upcoming Yes and Is Published Published and Delivery Format Live Webcast In-…" at bounding box center [719, 70] width 1119 height 46
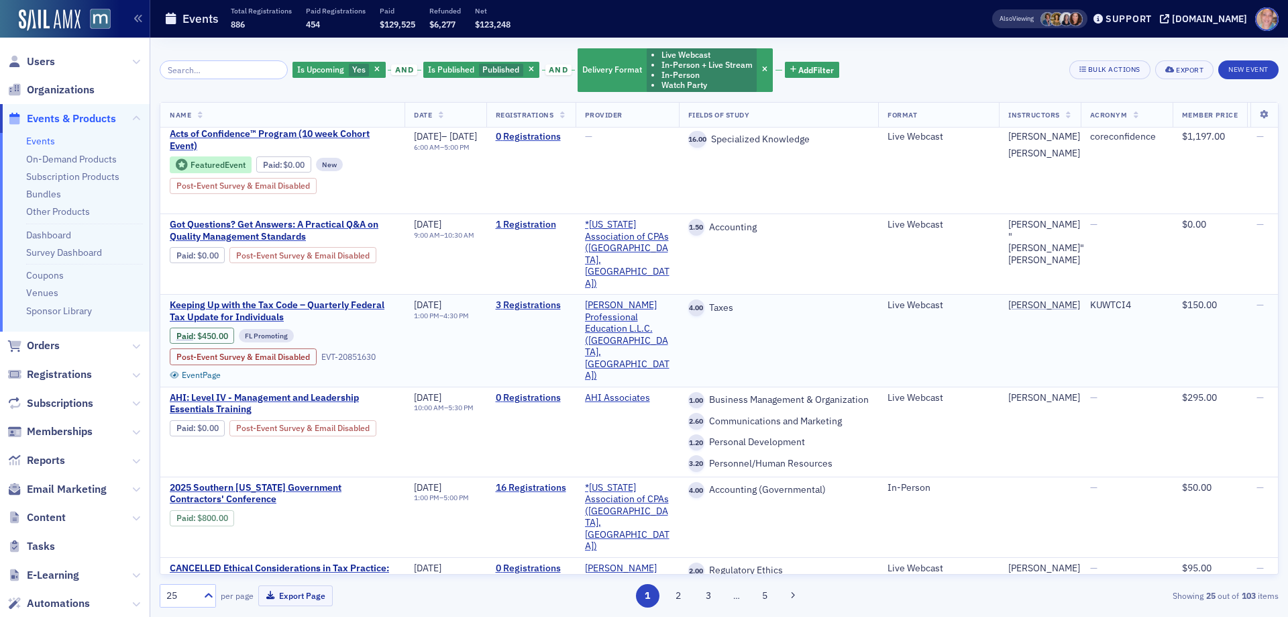
scroll to position [403, 0]
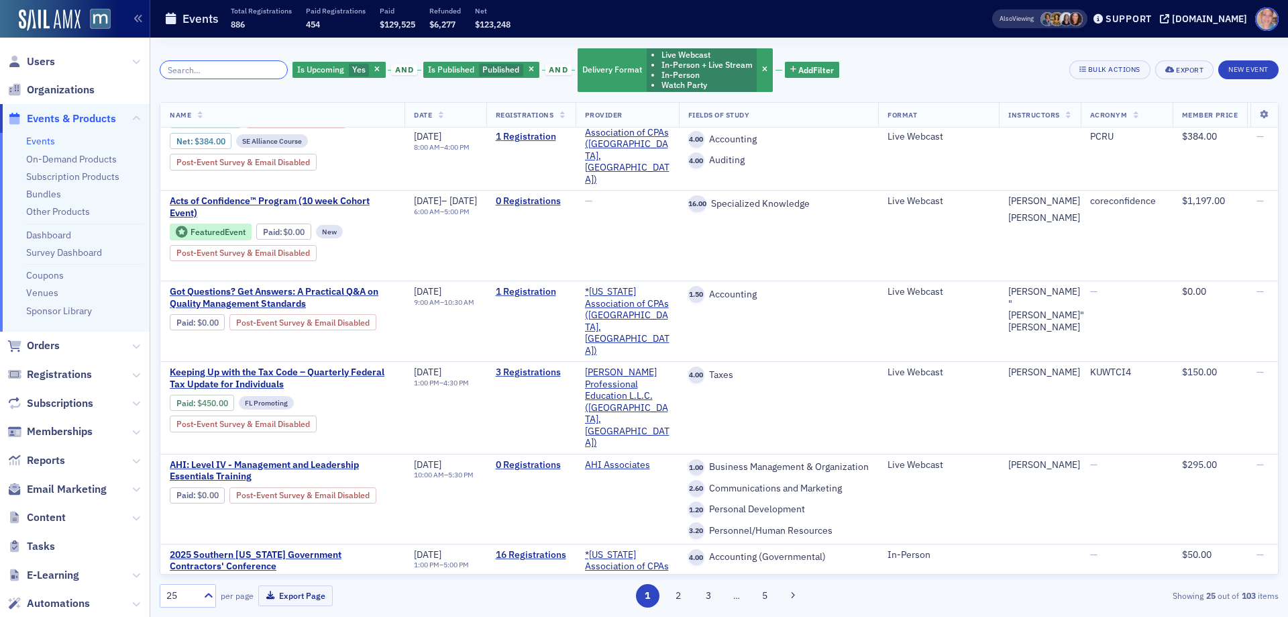
click at [237, 61] on input "search" at bounding box center [224, 69] width 128 height 19
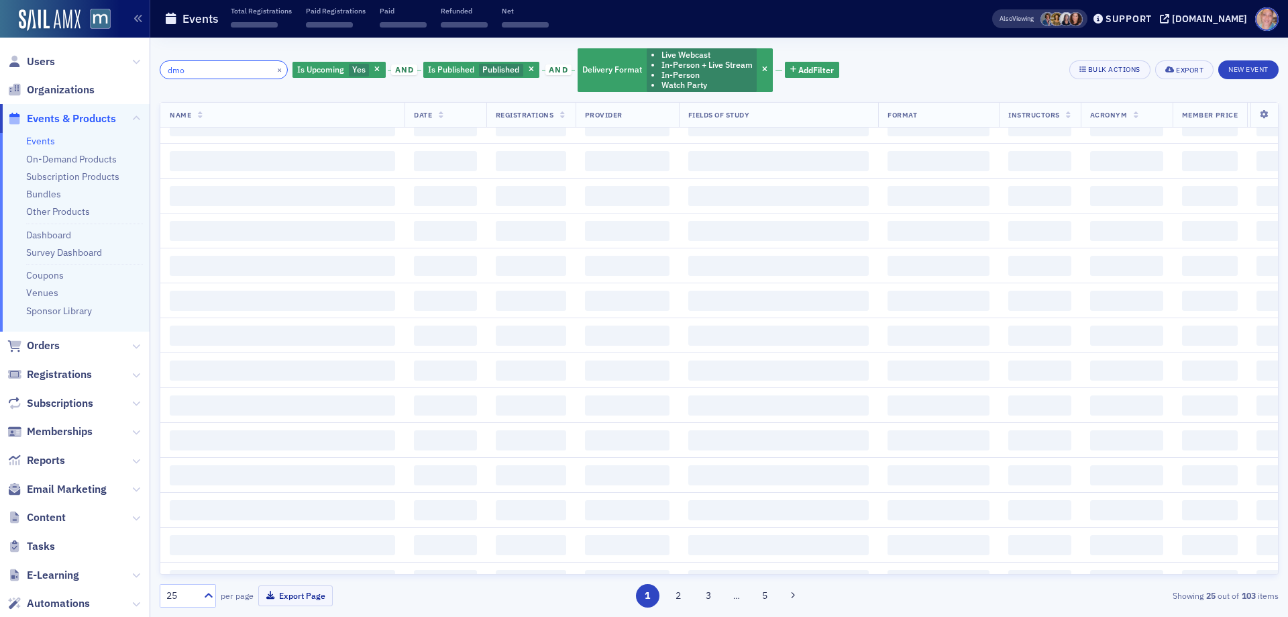
scroll to position [1272, 0]
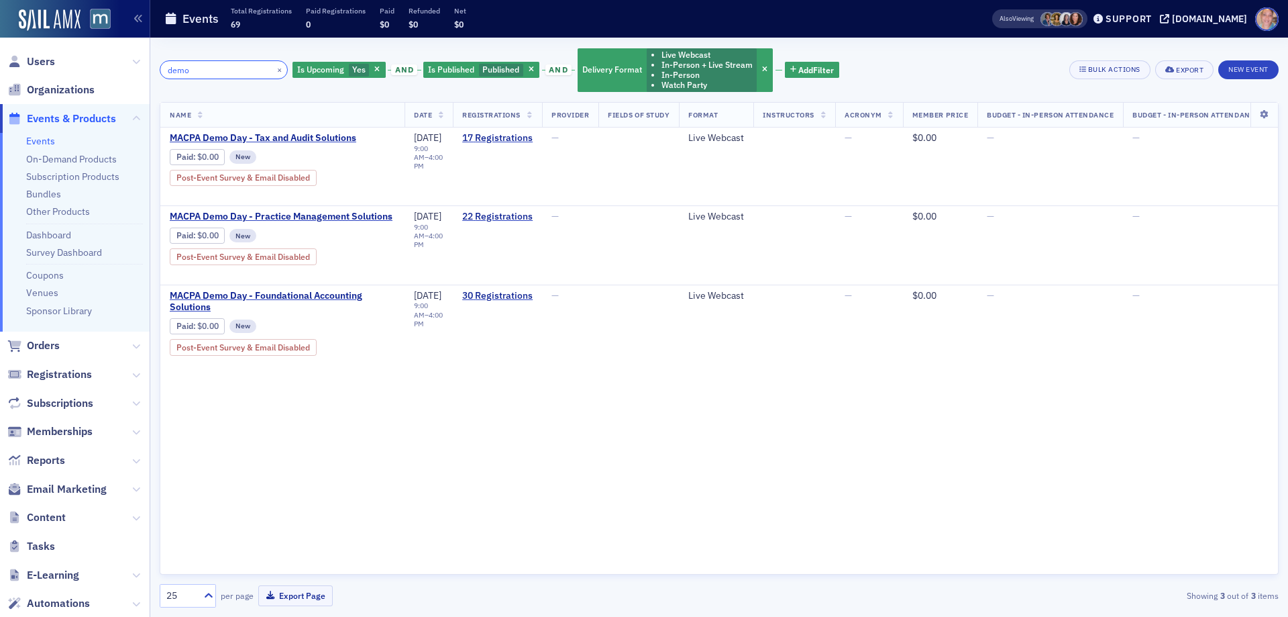
type input "demo"
click at [274, 71] on button "×" at bounding box center [280, 69] width 12 height 12
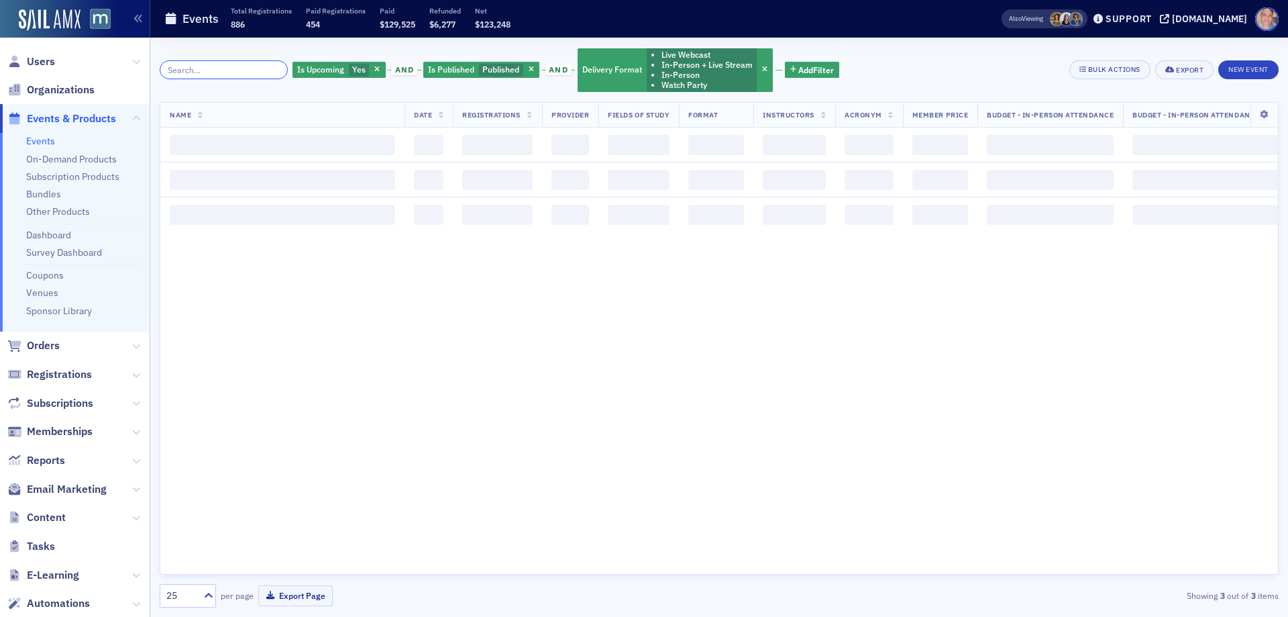
click at [227, 68] on input "search" at bounding box center [224, 69] width 128 height 19
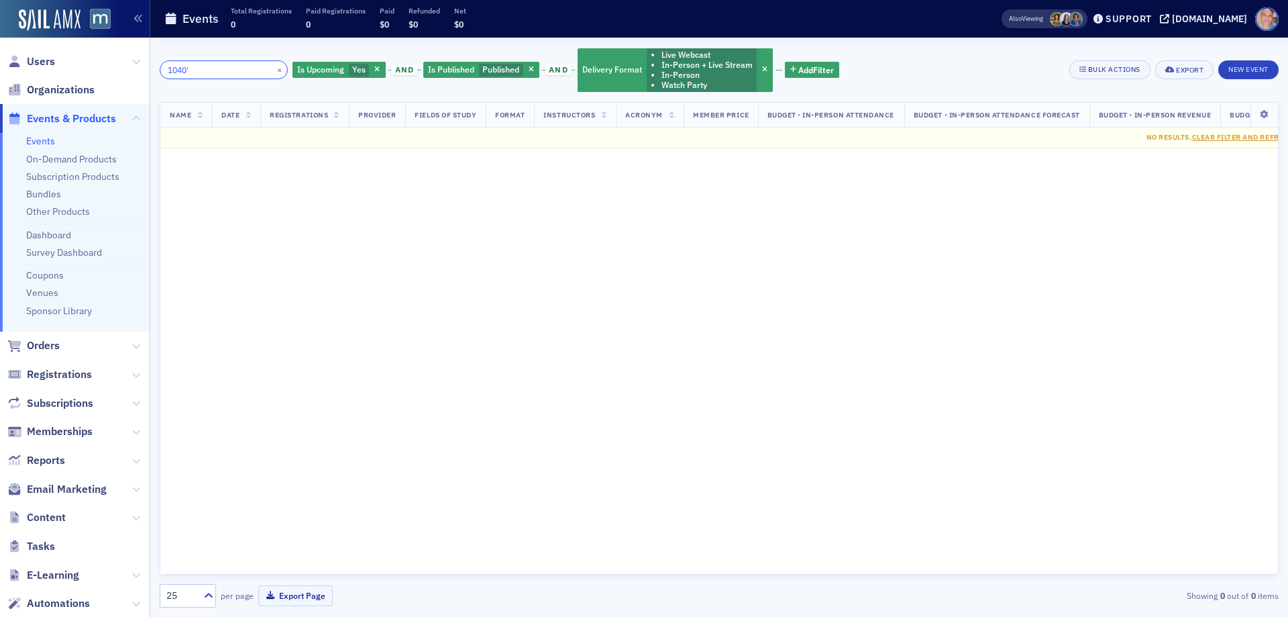
type input "1040"
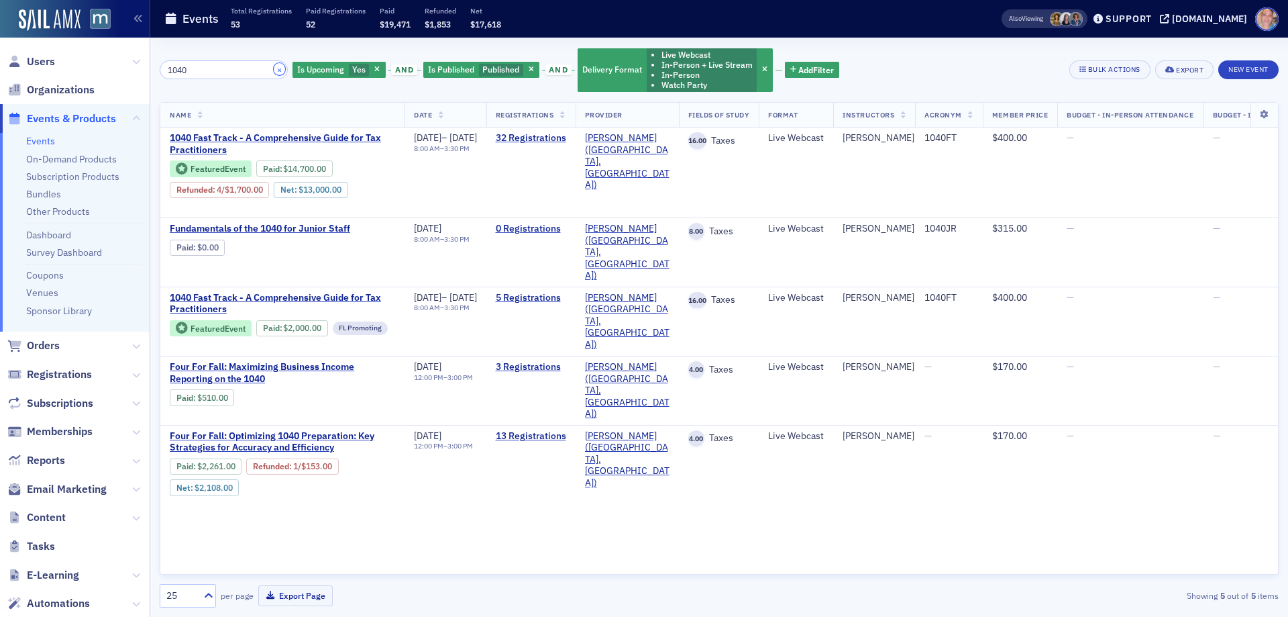
click at [274, 69] on button "×" at bounding box center [280, 69] width 12 height 12
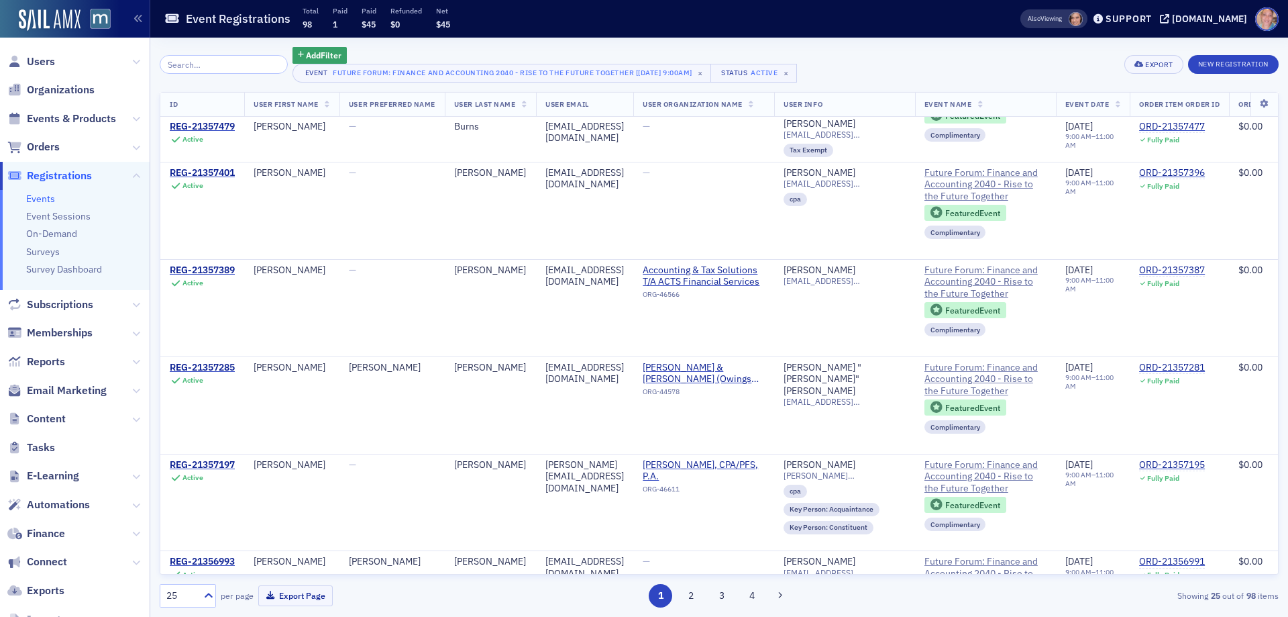
scroll to position [872, 0]
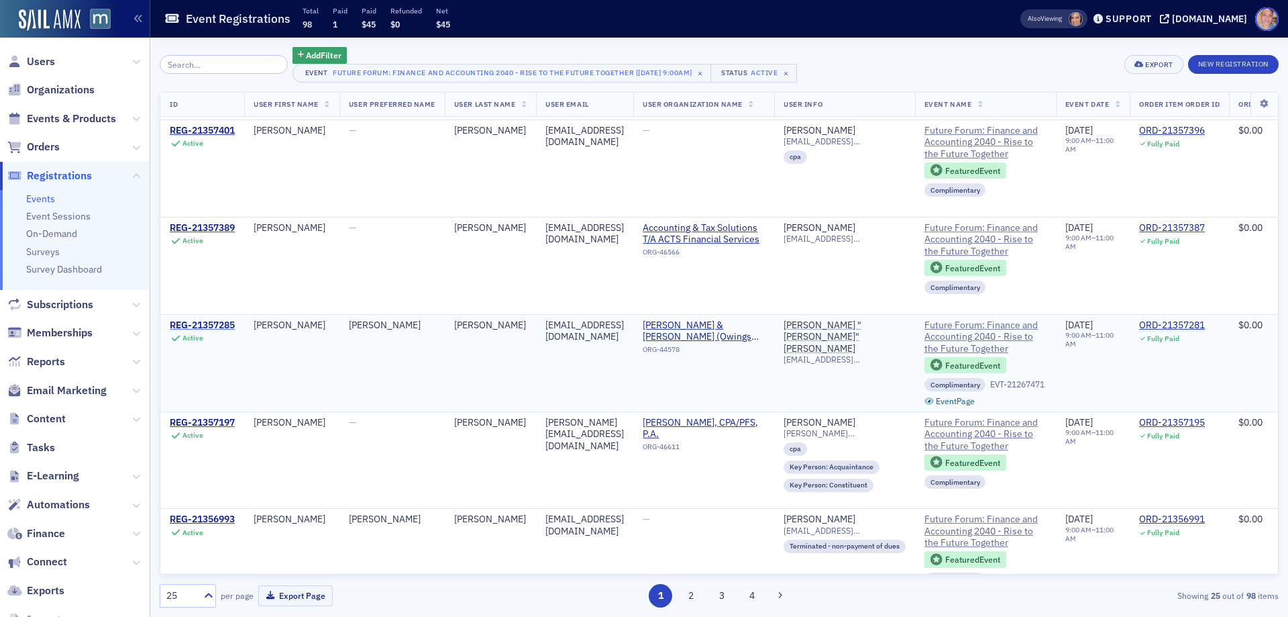
click at [222, 324] on div "REG-21357285" at bounding box center [202, 325] width 65 height 12
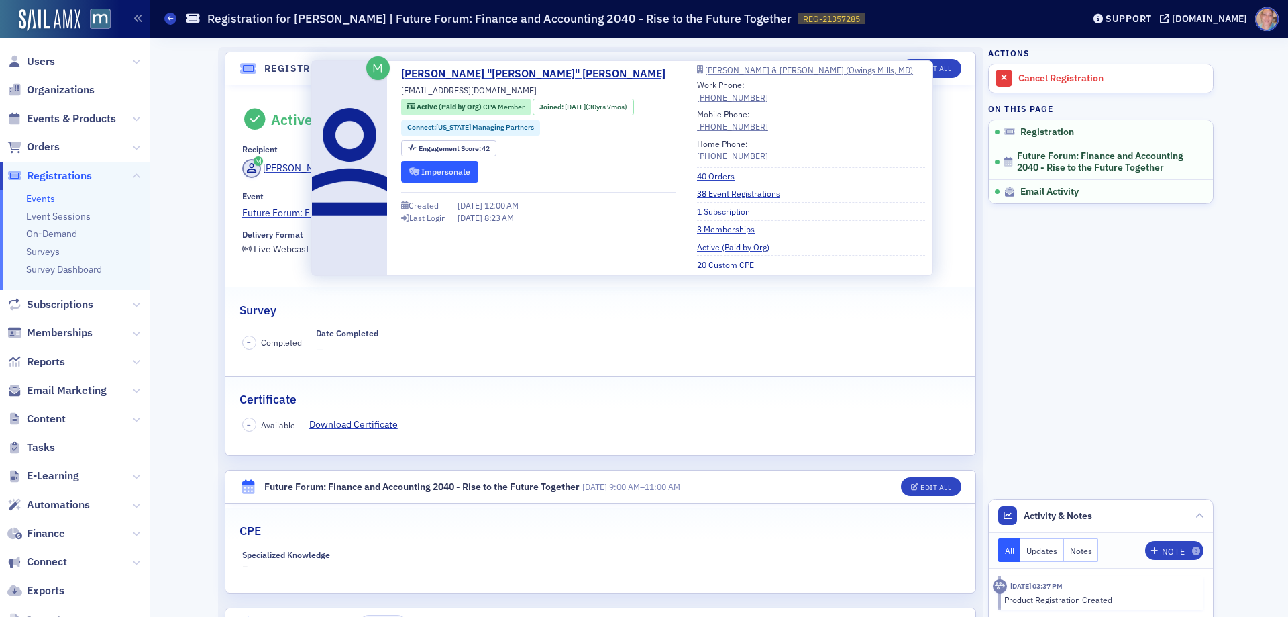
click at [439, 172] on button "Impersonate" at bounding box center [439, 171] width 77 height 21
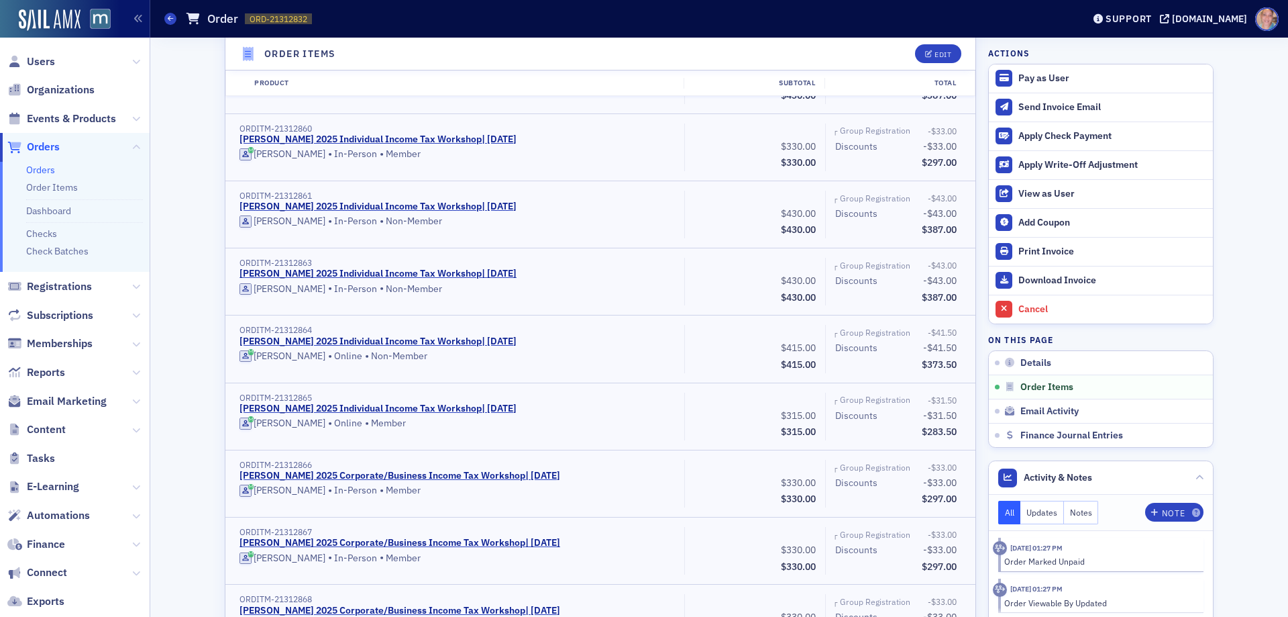
scroll to position [1409, 0]
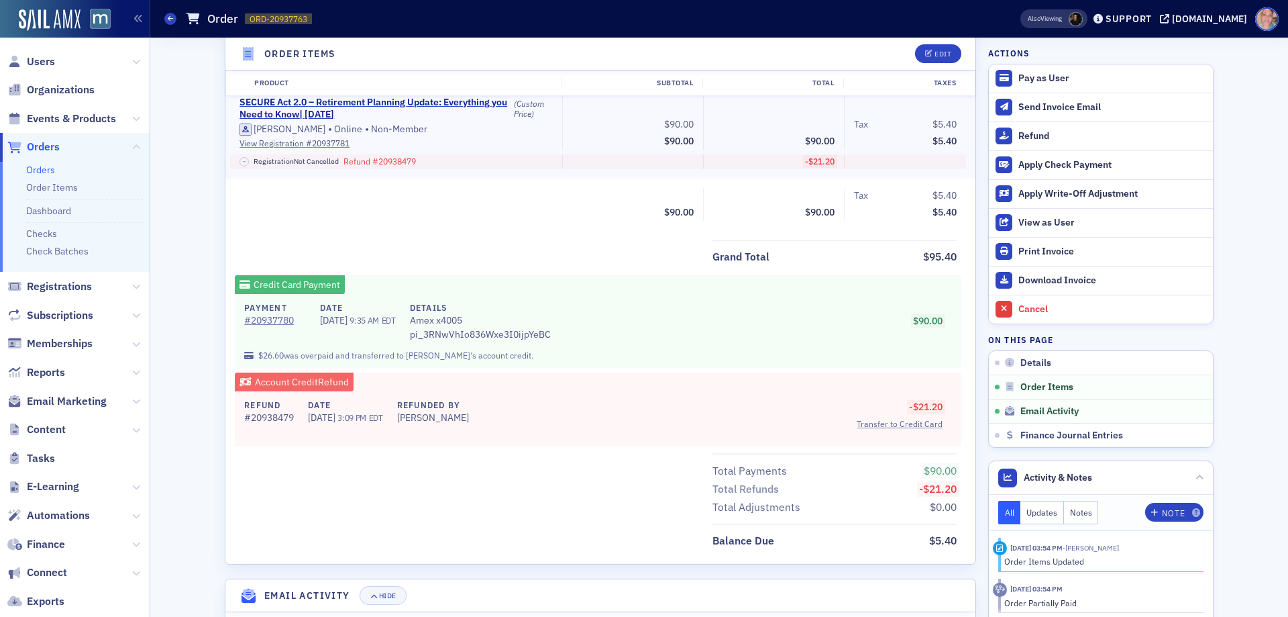
scroll to position [470, 0]
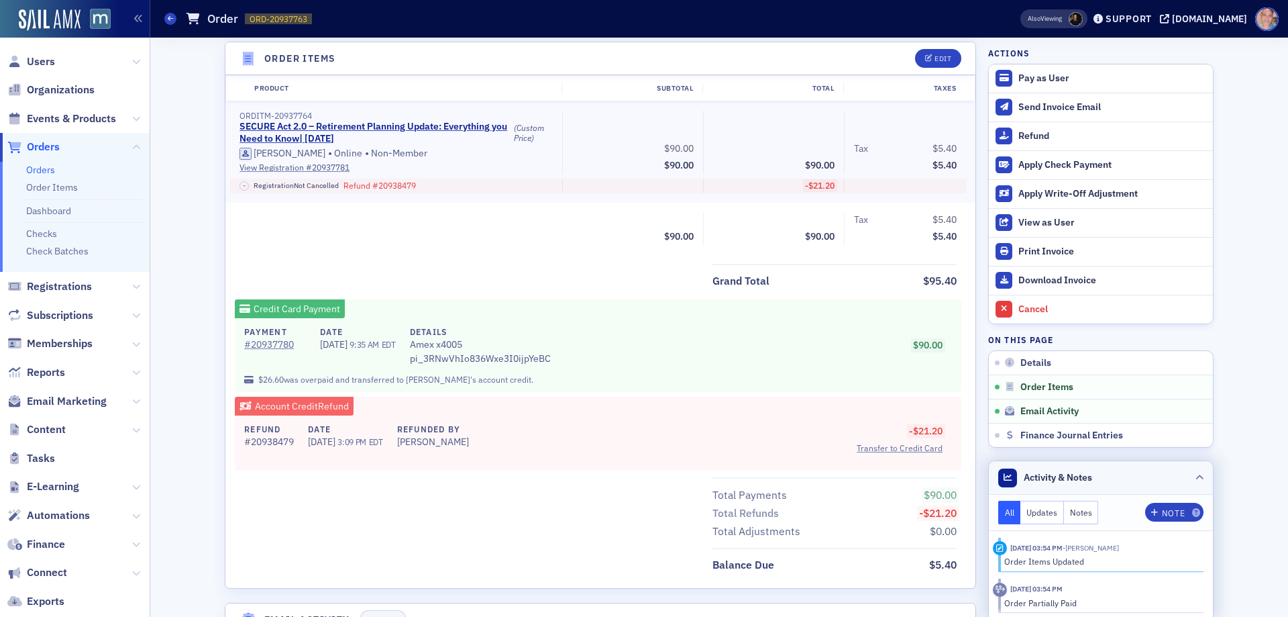
click at [1187, 480] on header "Activity & Notes" at bounding box center [1101, 478] width 224 height 34
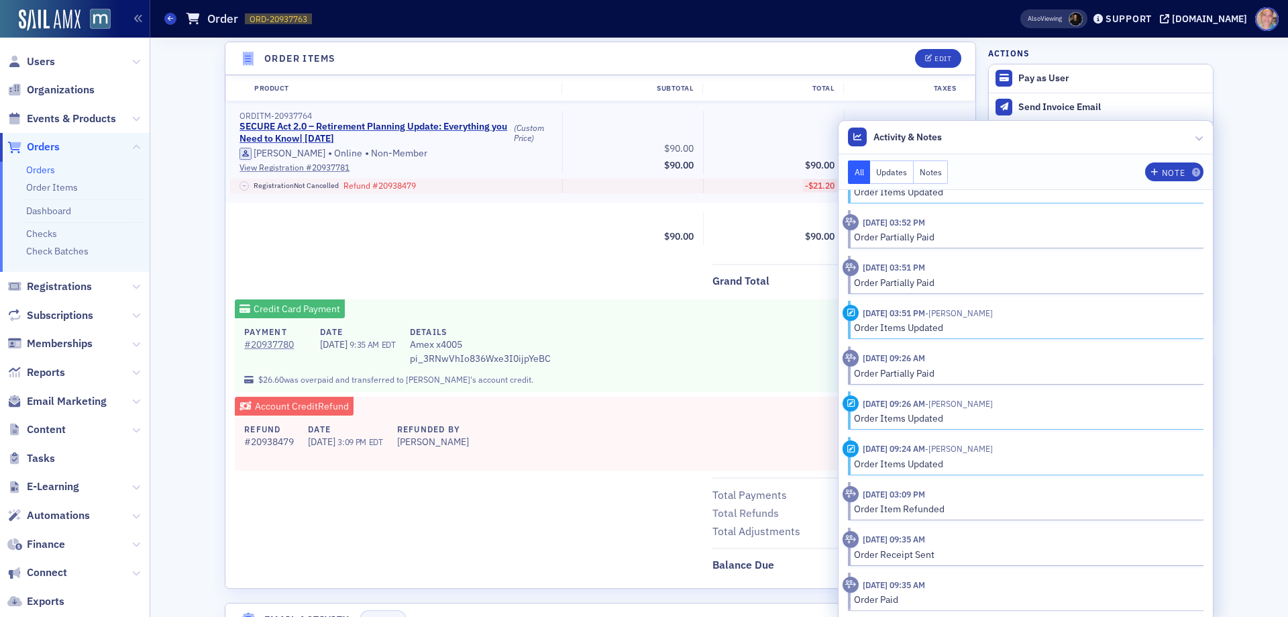
scroll to position [124, 0]
click at [1196, 136] on icon at bounding box center [1200, 138] width 8 height 8
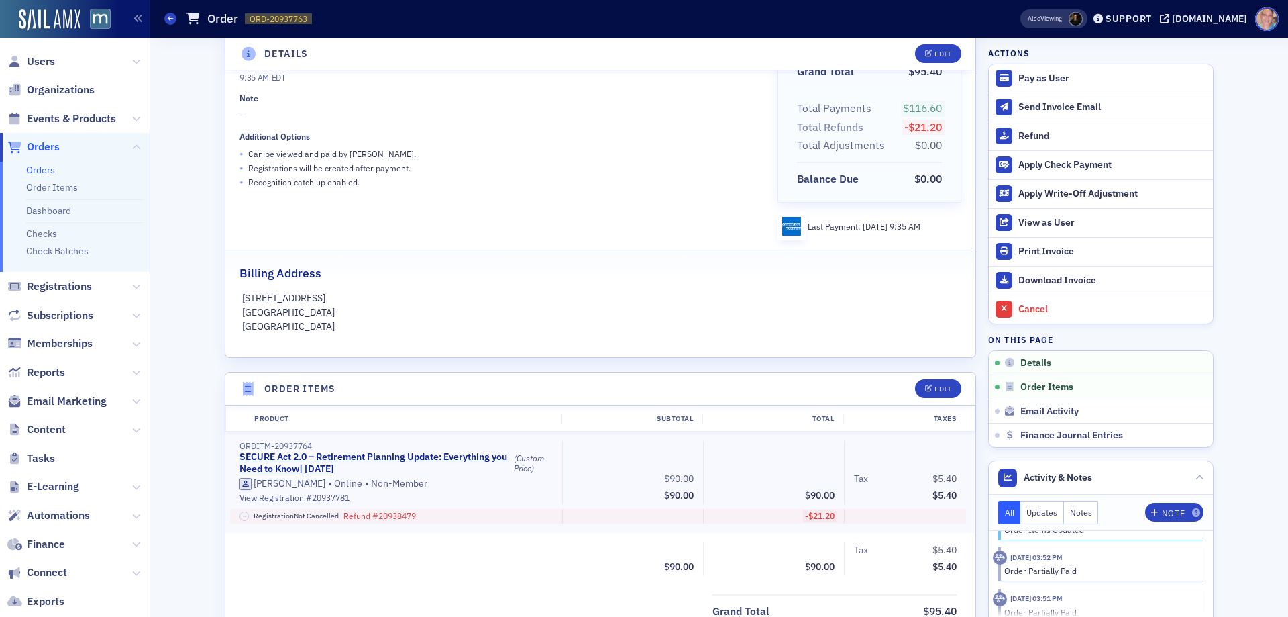
scroll to position [134, 0]
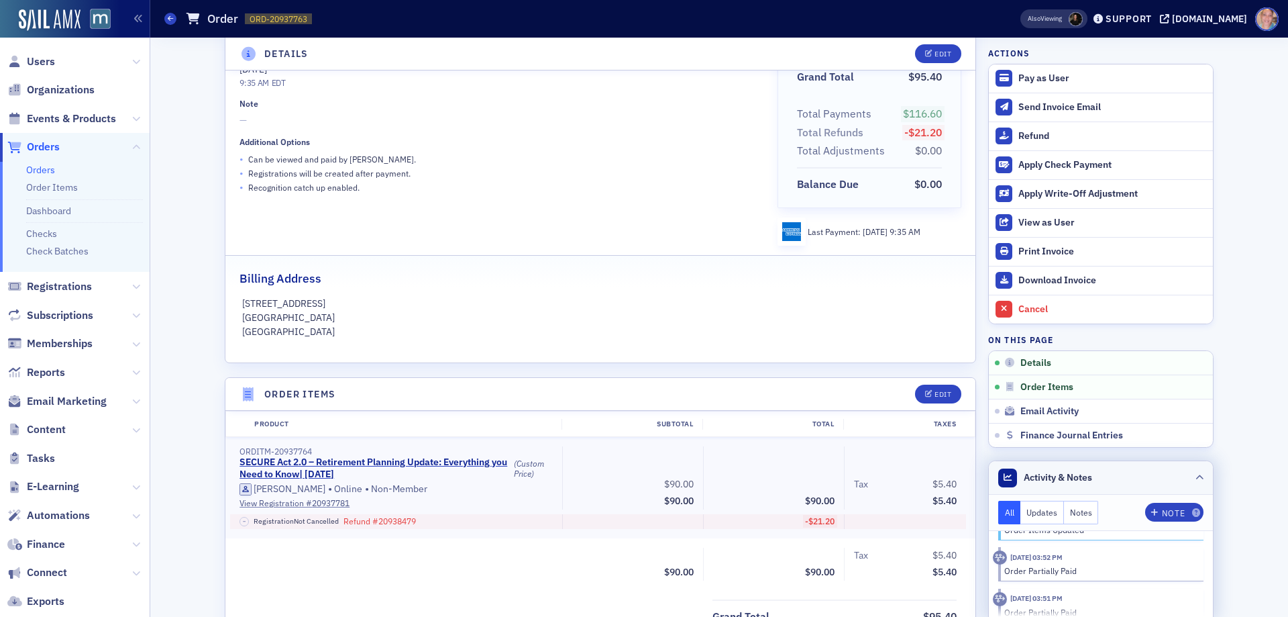
click at [1198, 474] on icon at bounding box center [1200, 478] width 8 height 8
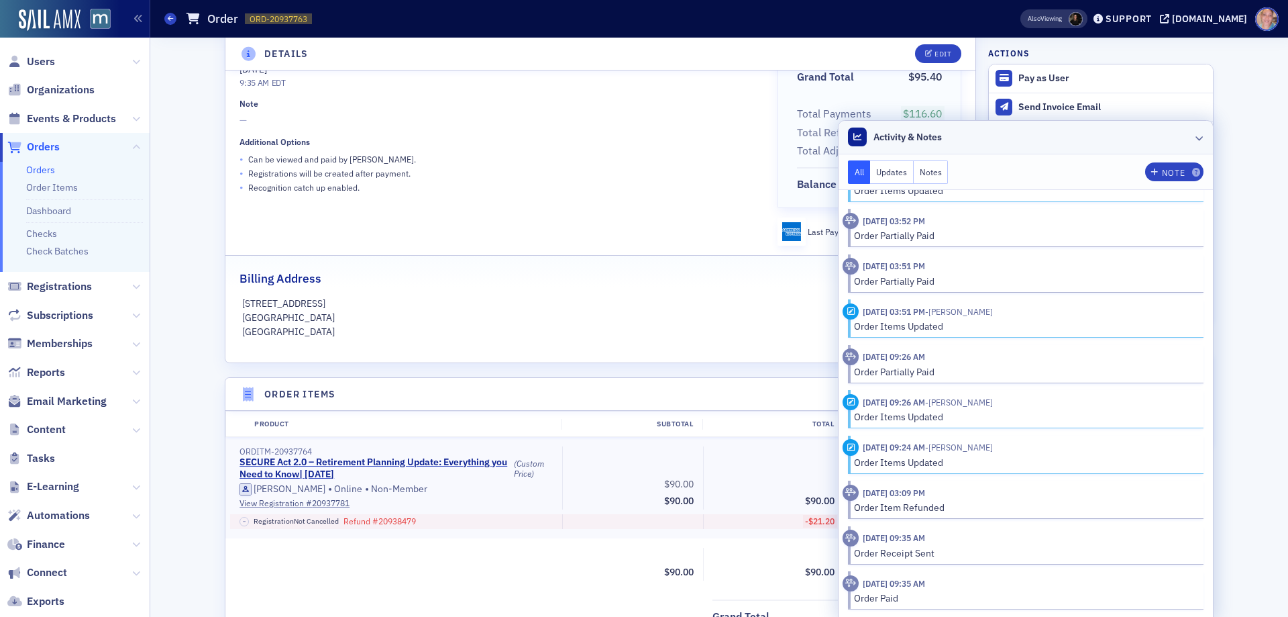
click at [1200, 134] on header "Activity & Notes" at bounding box center [1026, 138] width 374 height 34
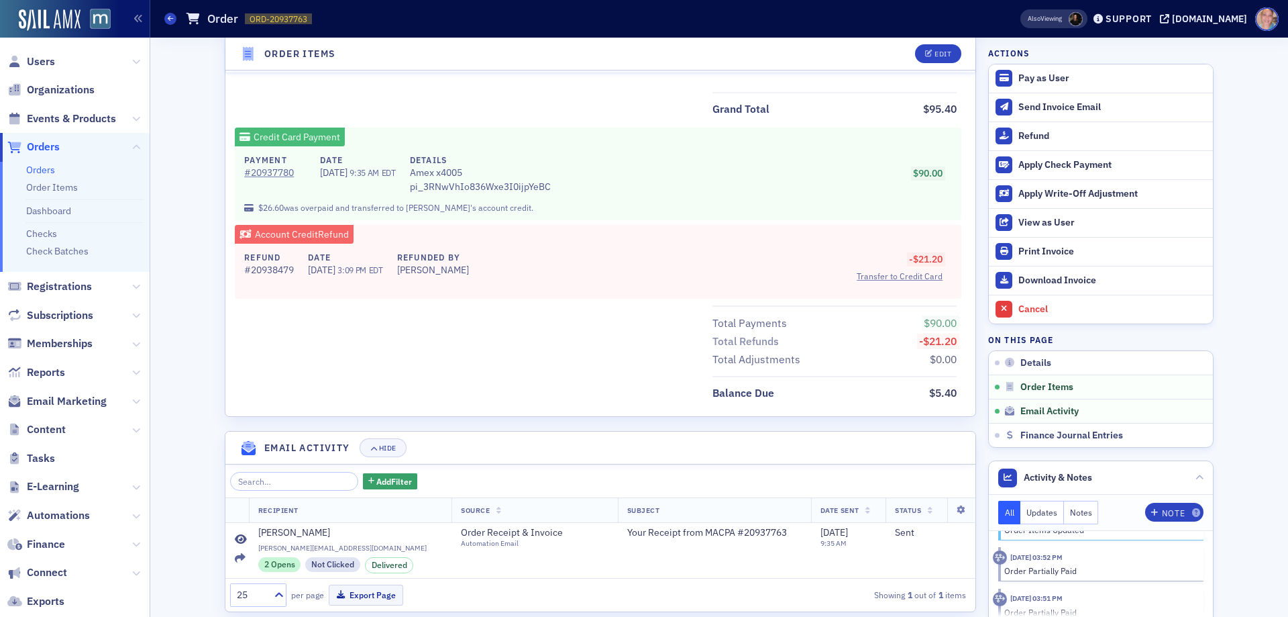
scroll to position [507, 0]
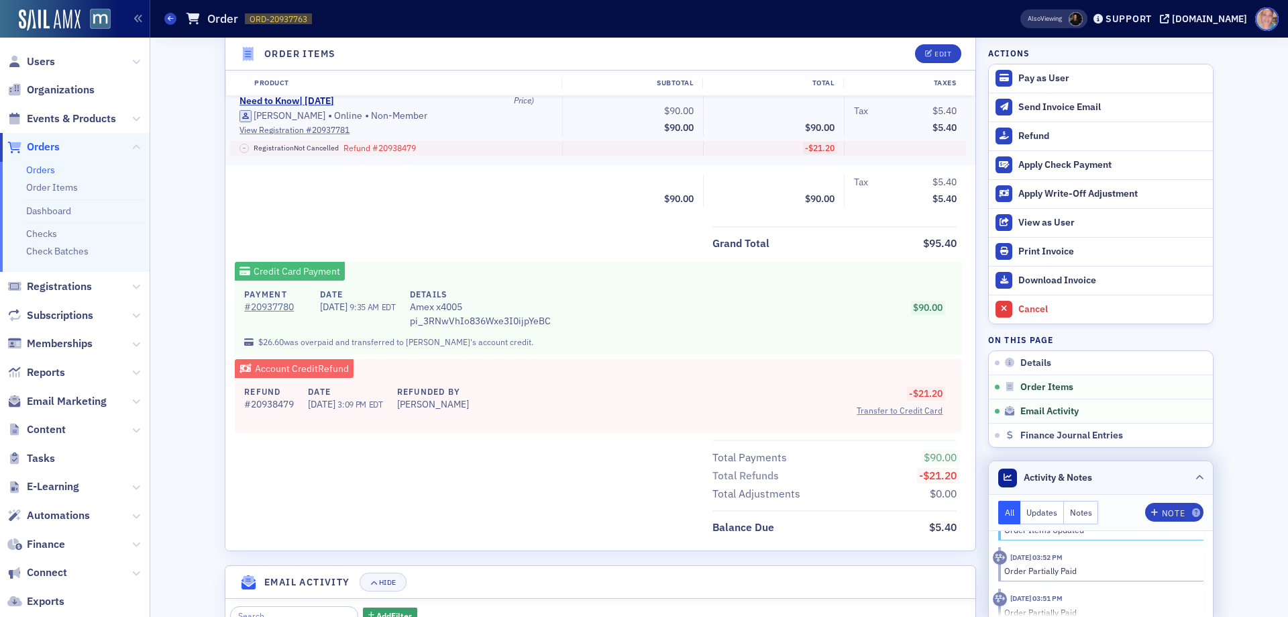
click at [1197, 482] on div at bounding box center [1200, 477] width 8 height 14
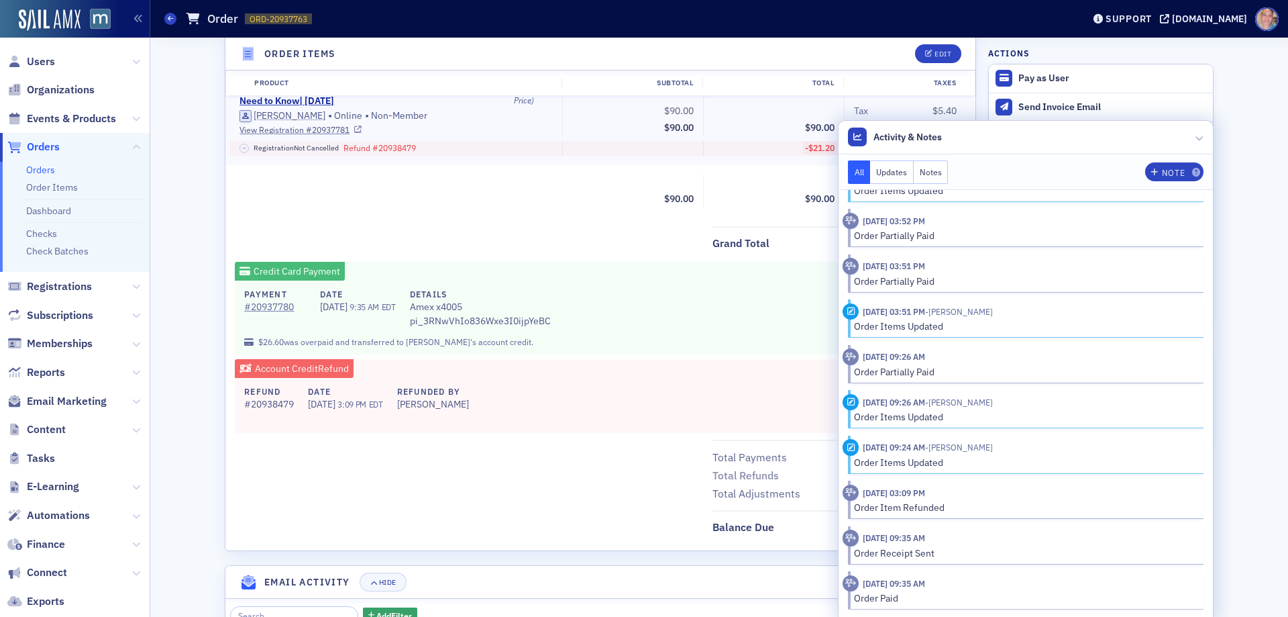
drag, startPoint x: 1196, startPoint y: 135, endPoint x: 871, endPoint y: 132, distance: 324.8
click at [1196, 135] on icon at bounding box center [1200, 138] width 8 height 8
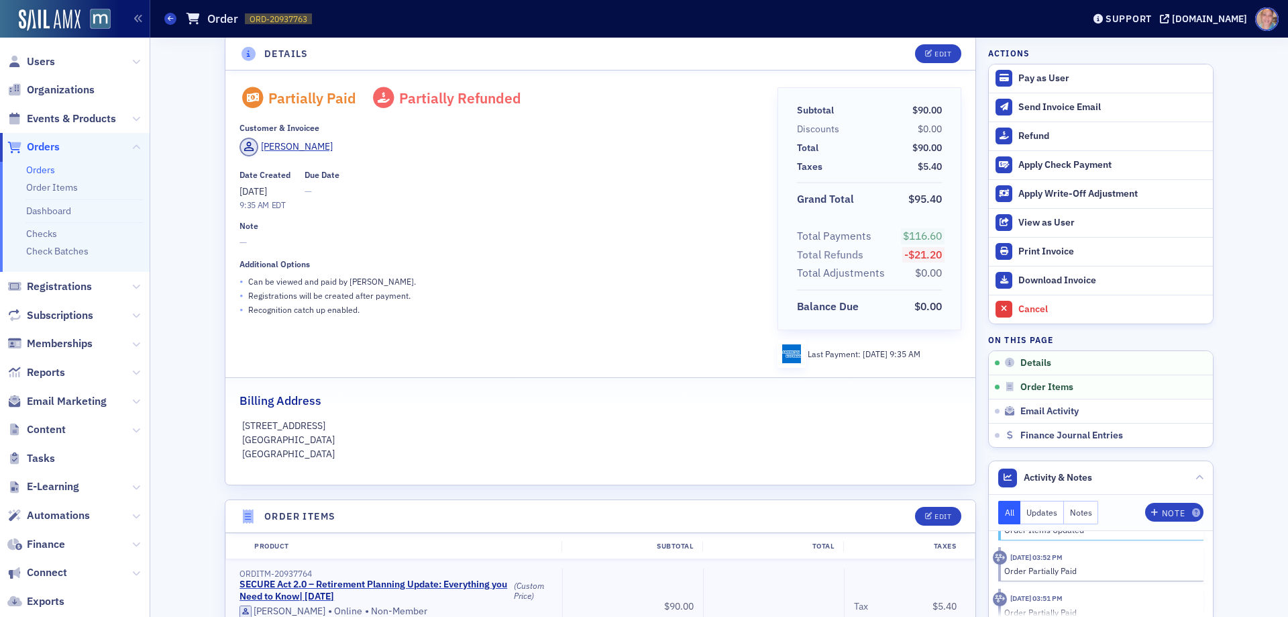
scroll to position [0, 0]
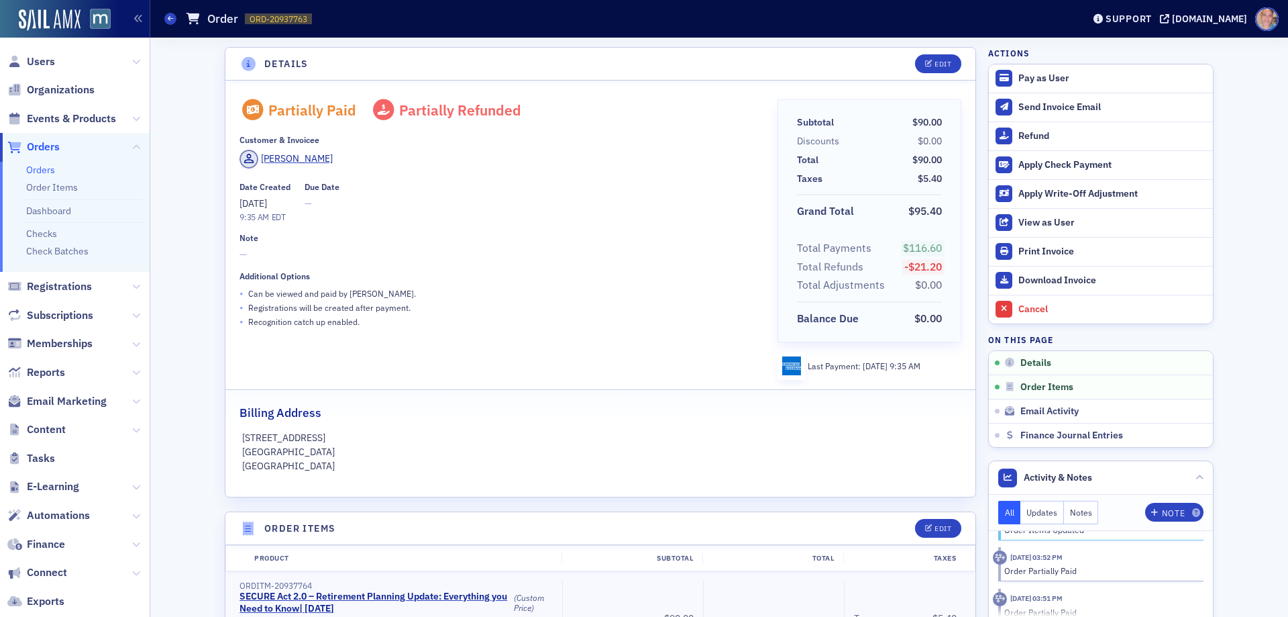
click at [594, 327] on div "• Recognition catch up enabled." at bounding box center [499, 322] width 519 height 14
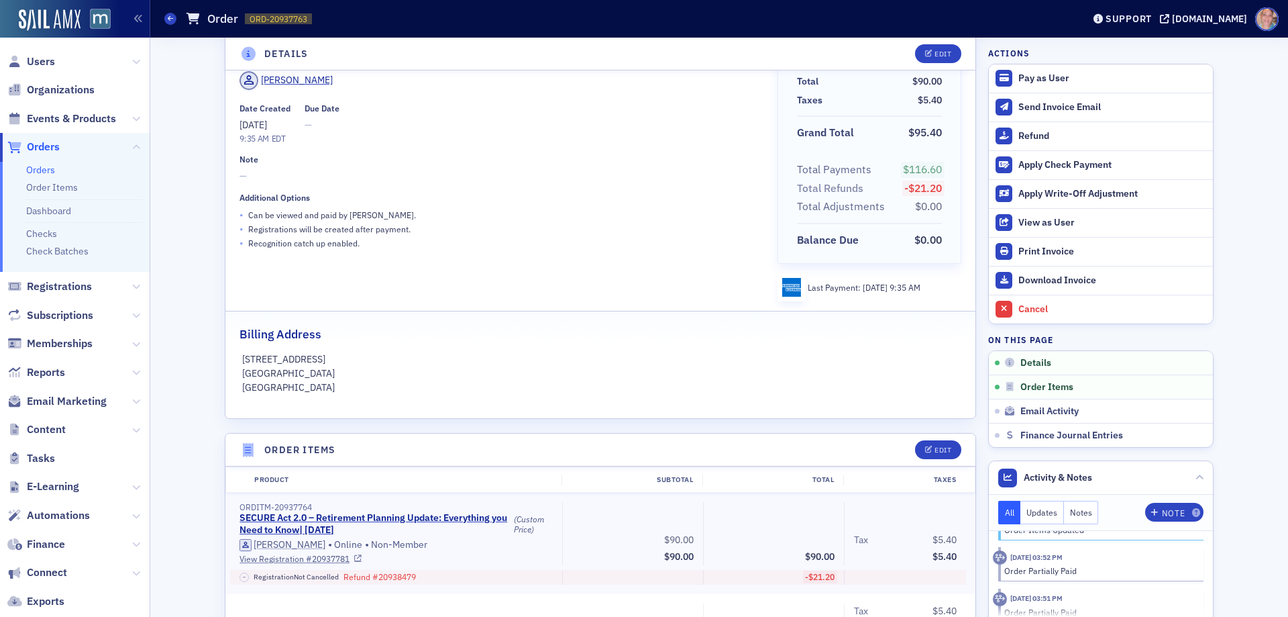
scroll to position [201, 0]
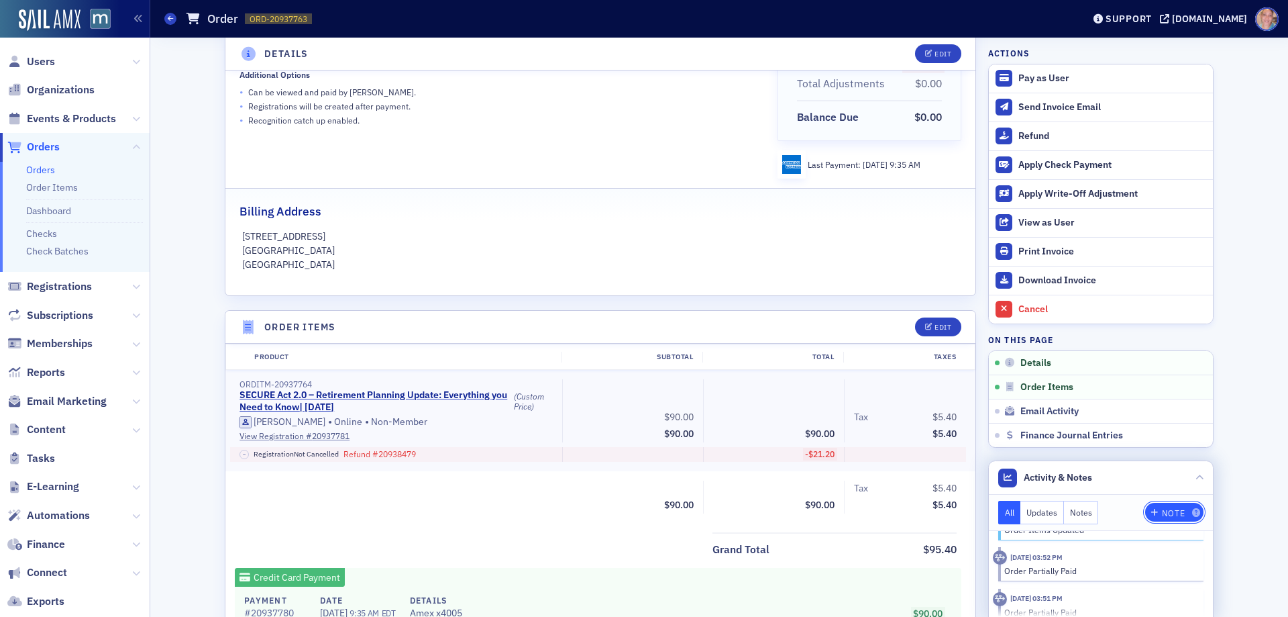
click at [1174, 516] on div "Note" at bounding box center [1173, 512] width 23 height 7
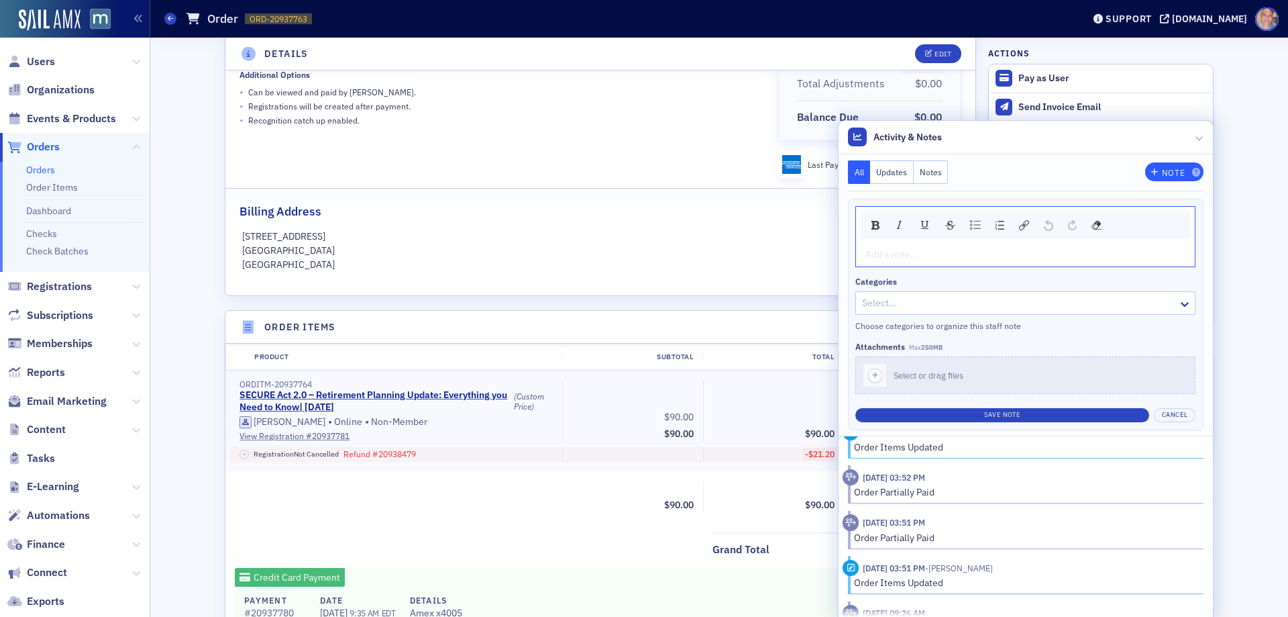
scroll to position [124, 0]
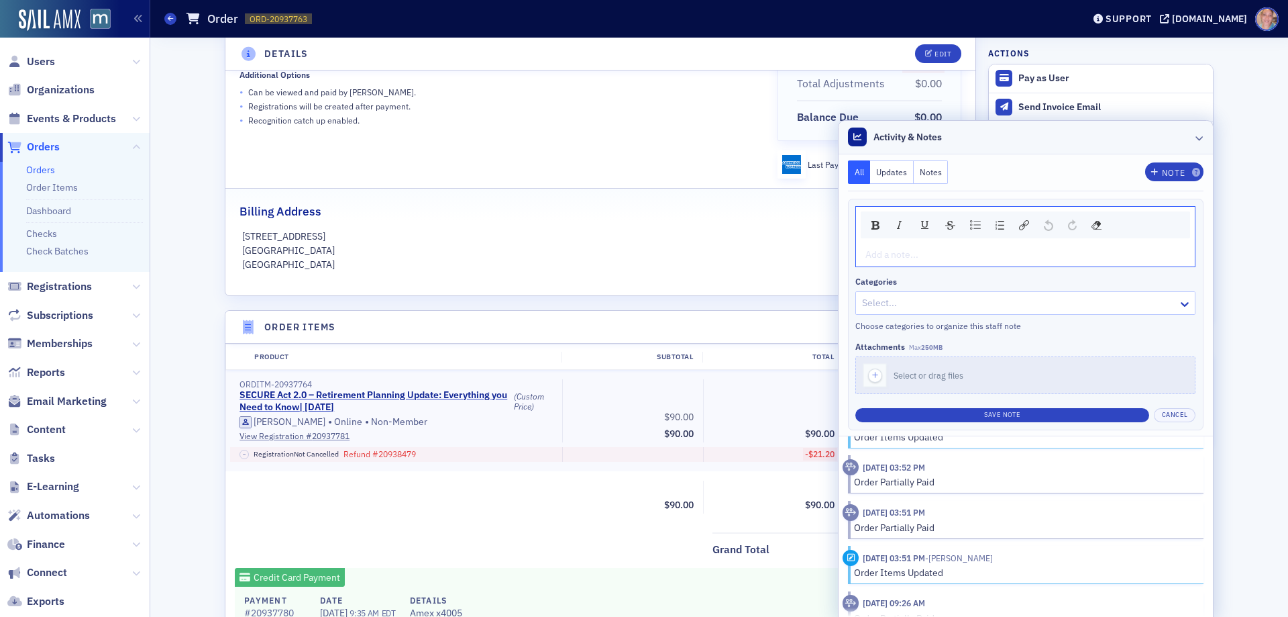
click at [1196, 141] on icon at bounding box center [1200, 138] width 8 height 8
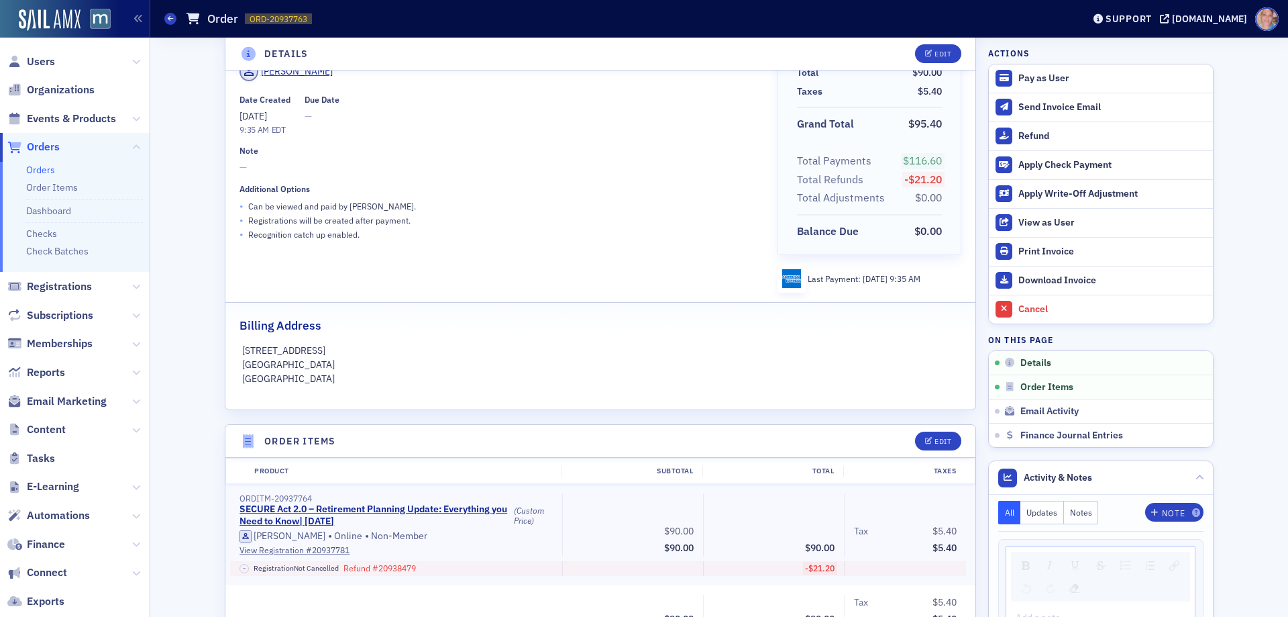
scroll to position [0, 0]
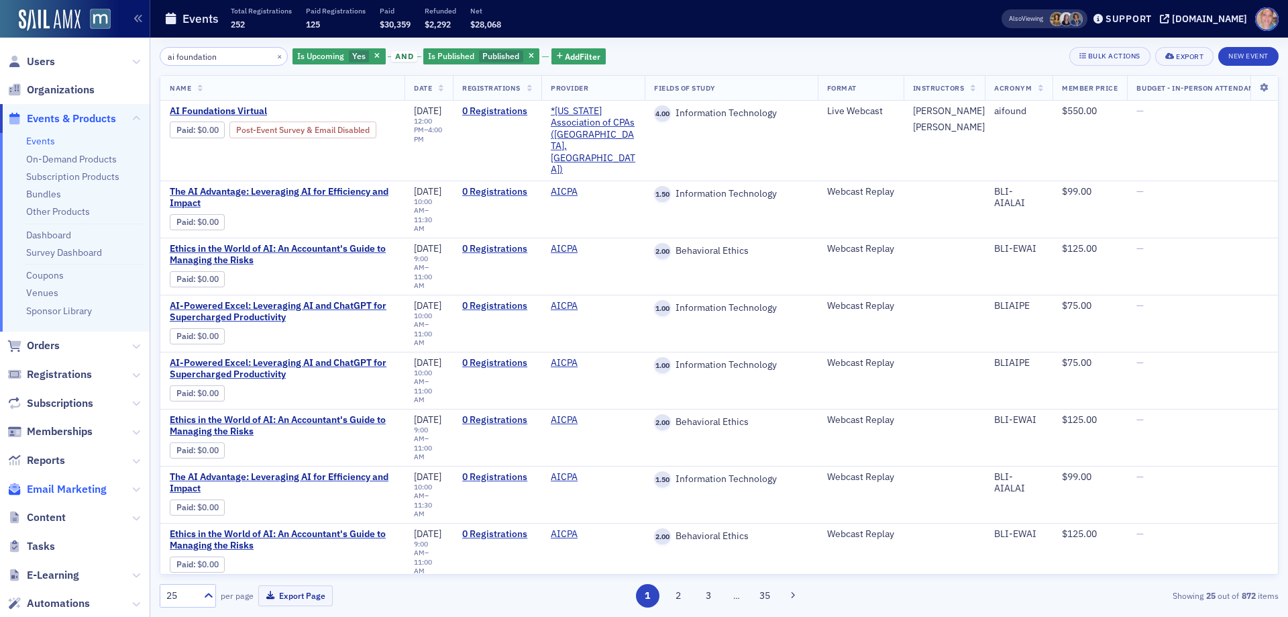
click at [57, 491] on span "Email Marketing" at bounding box center [67, 489] width 80 height 15
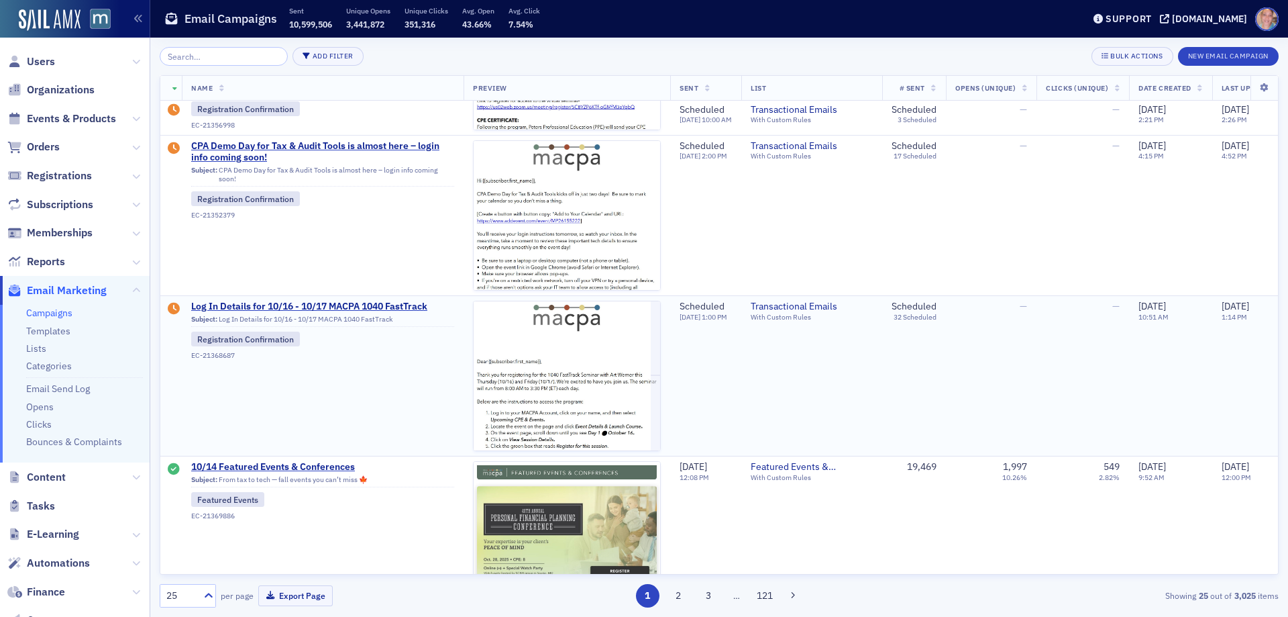
scroll to position [470, 0]
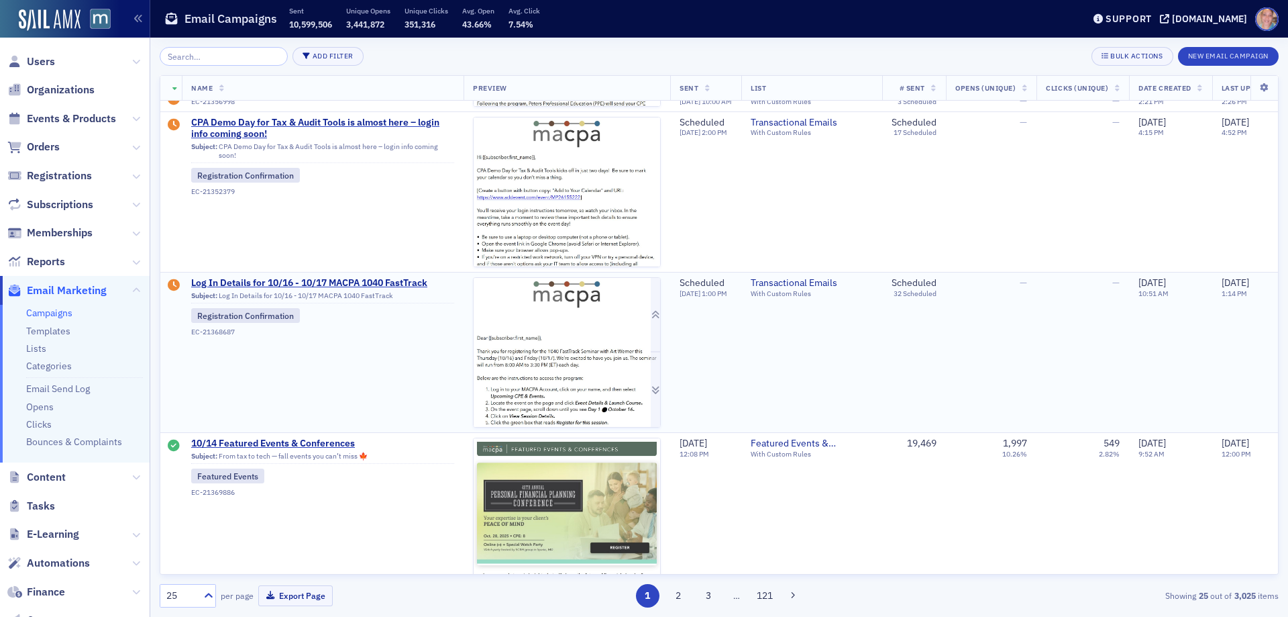
click at [561, 344] on img at bounding box center [567, 586] width 187 height 617
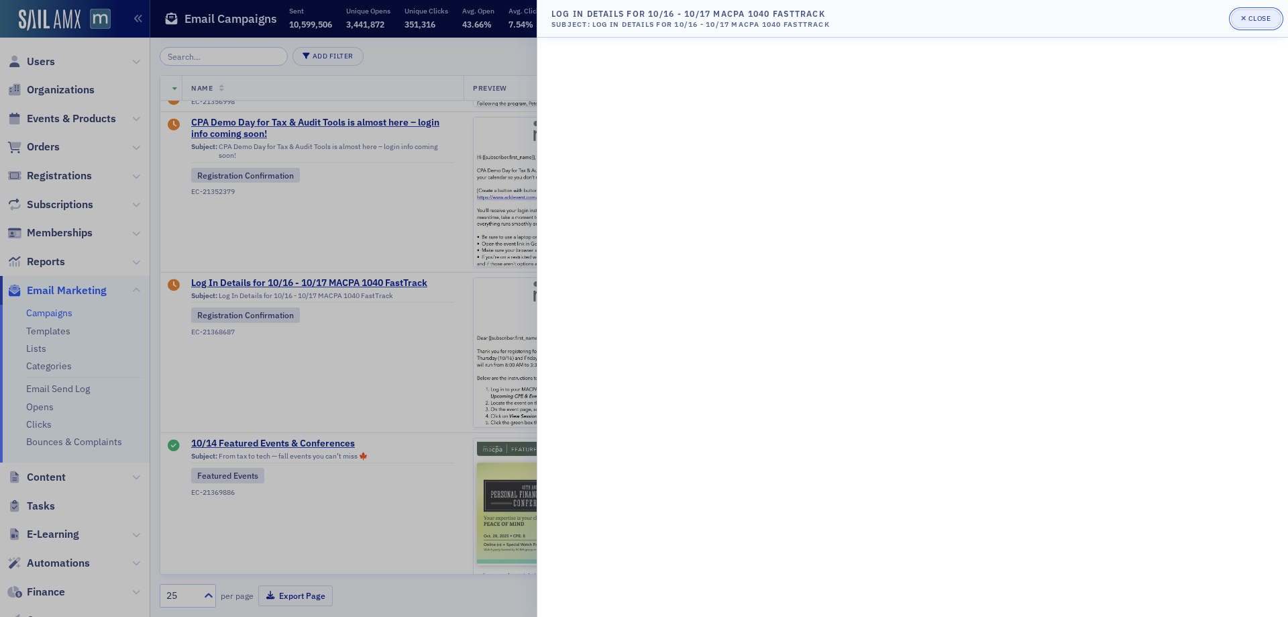
click at [1251, 17] on div "Close" at bounding box center [1260, 18] width 23 height 7
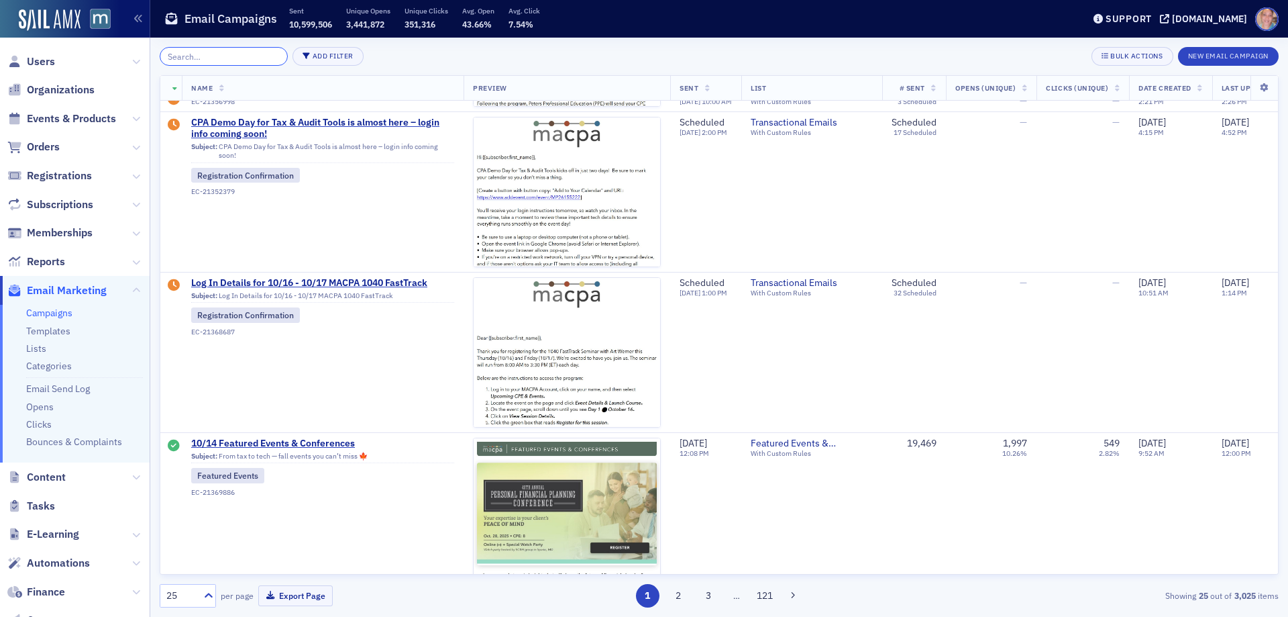
click at [222, 57] on input "search" at bounding box center [224, 56] width 128 height 19
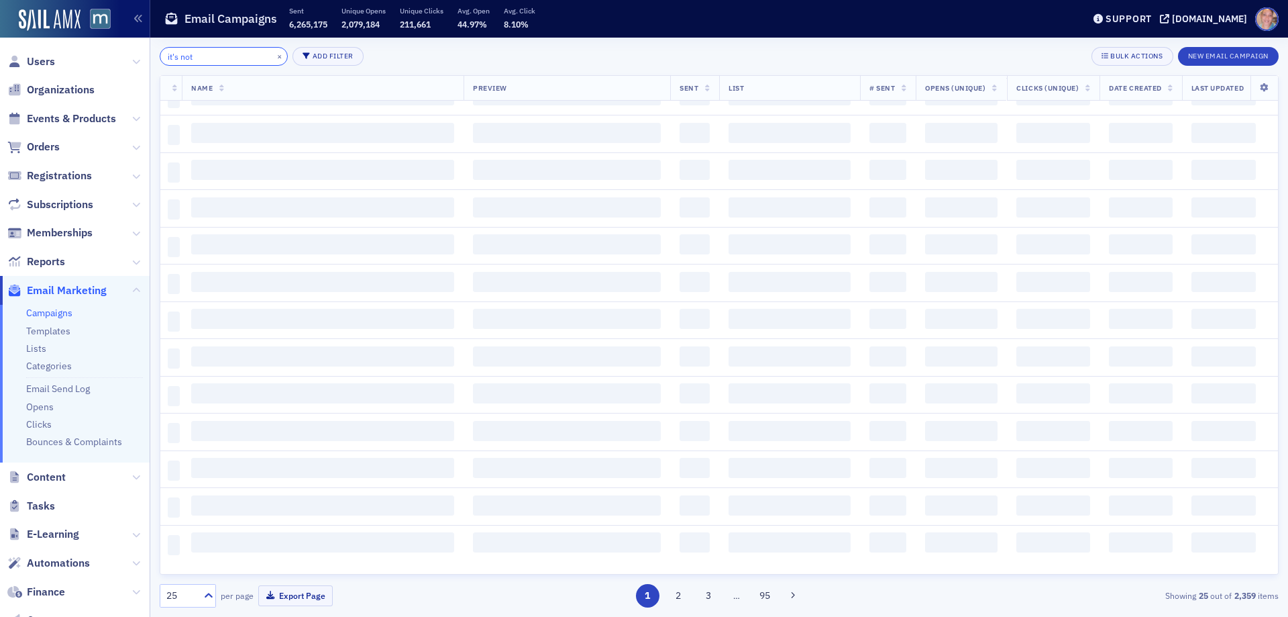
scroll to position [1399, 0]
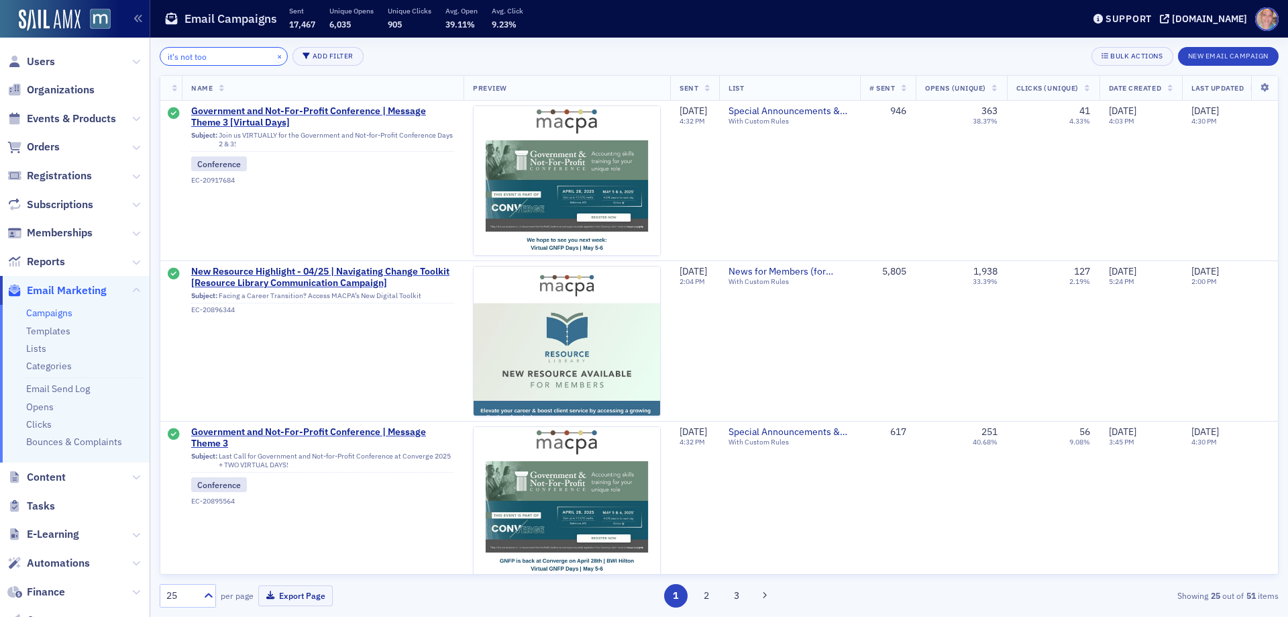
type input "it's not too"
click at [274, 56] on button "×" at bounding box center [280, 56] width 12 height 12
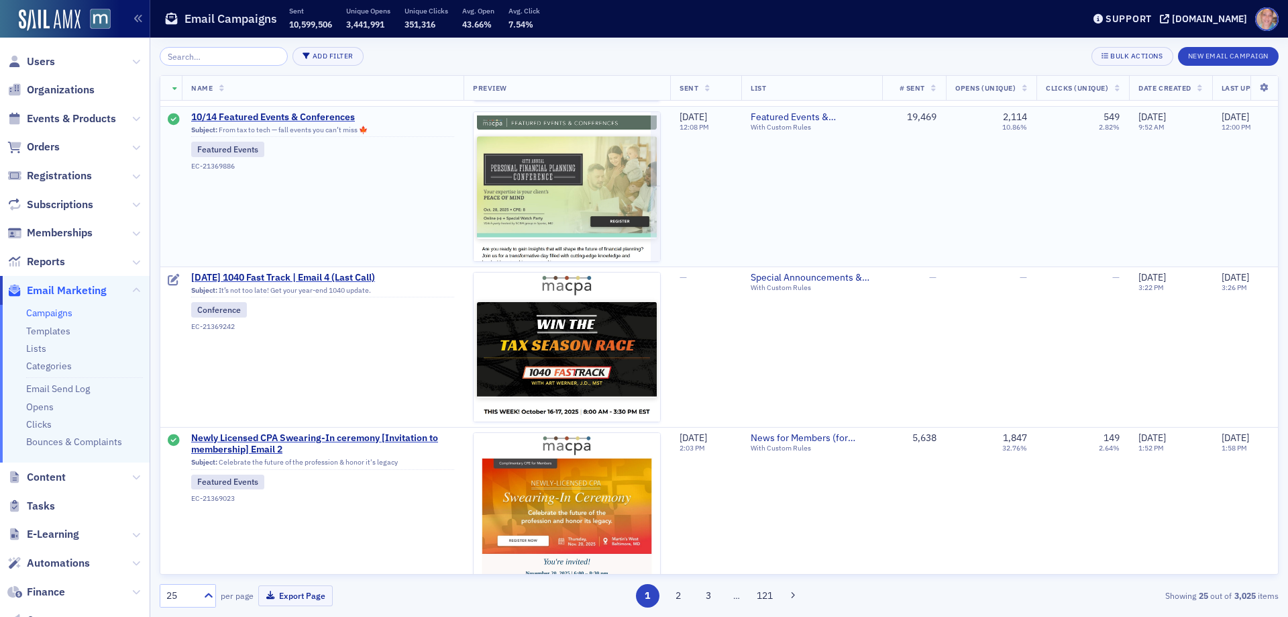
scroll to position [805, 0]
